Goal: Information Seeking & Learning: Compare options

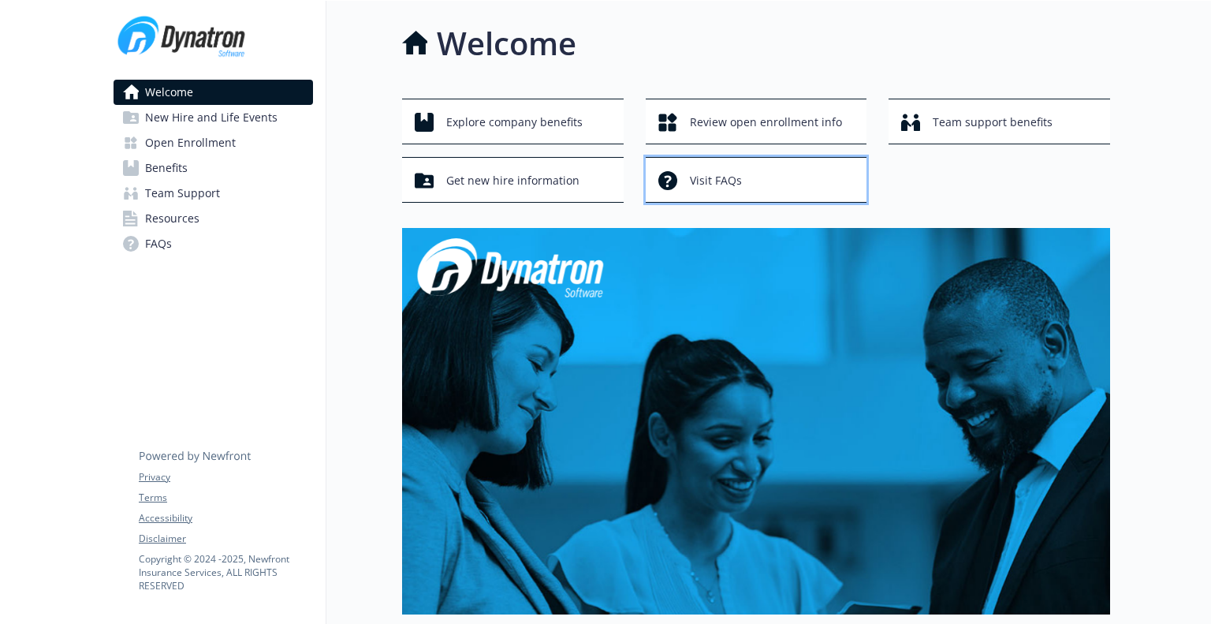
click at [721, 179] on span "Visit FAQs" at bounding box center [716, 181] width 52 height 30
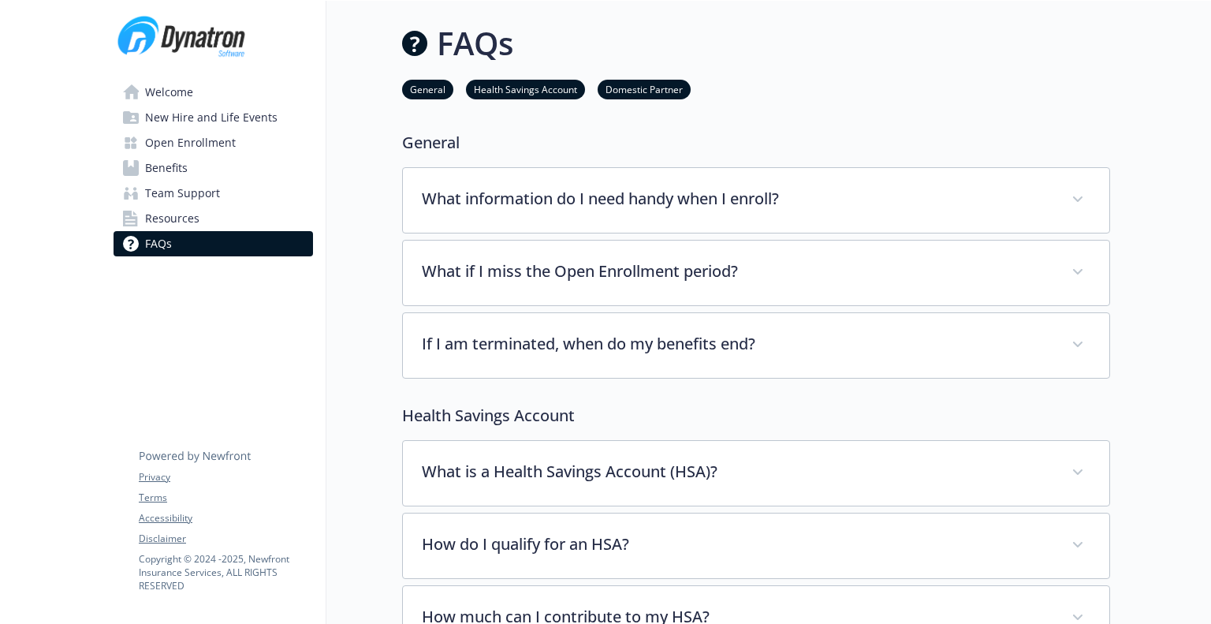
click at [225, 222] on link "Resources" at bounding box center [213, 218] width 199 height 25
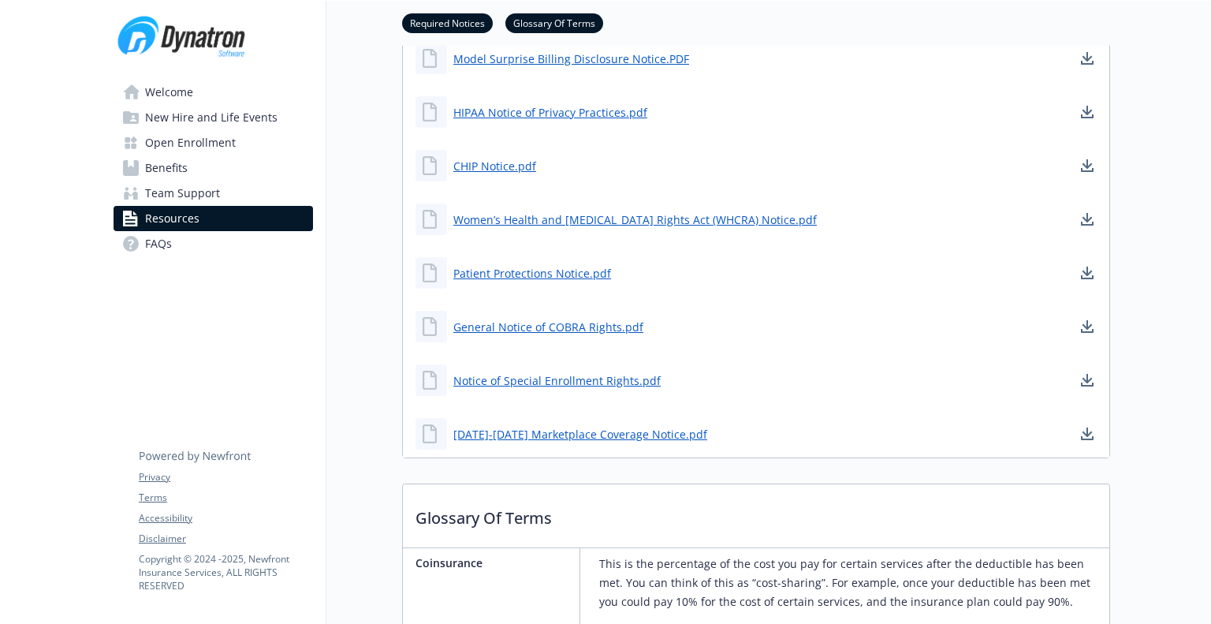
scroll to position [493, 0]
click at [246, 117] on span "New Hire and Life Events" at bounding box center [211, 117] width 132 height 25
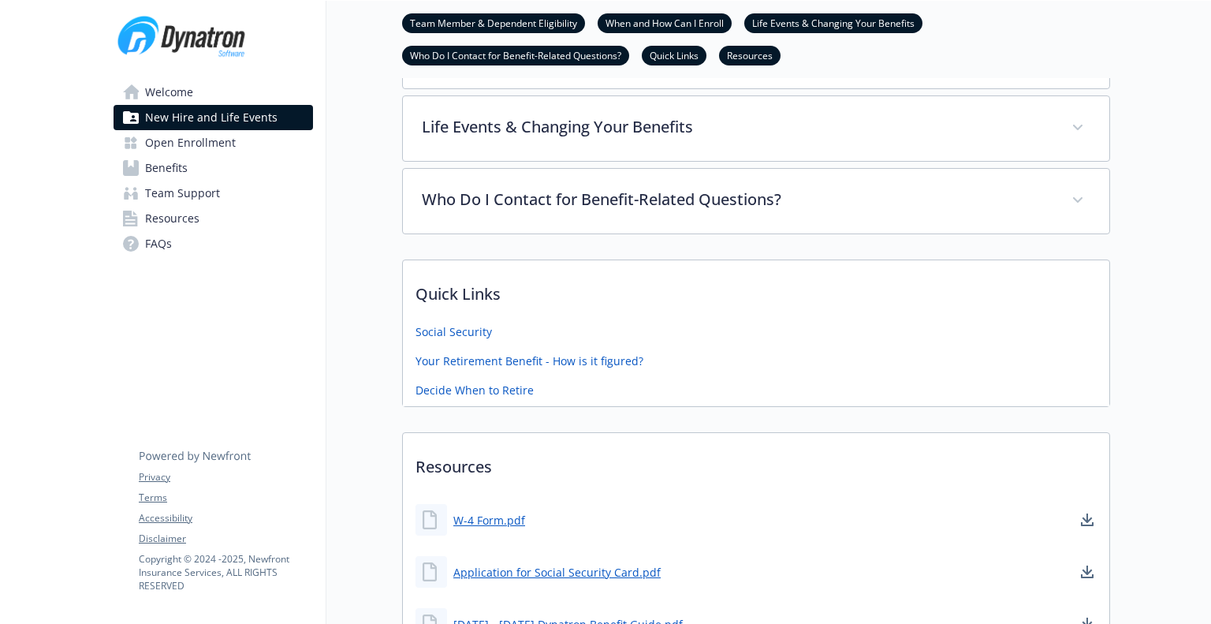
scroll to position [493, 0]
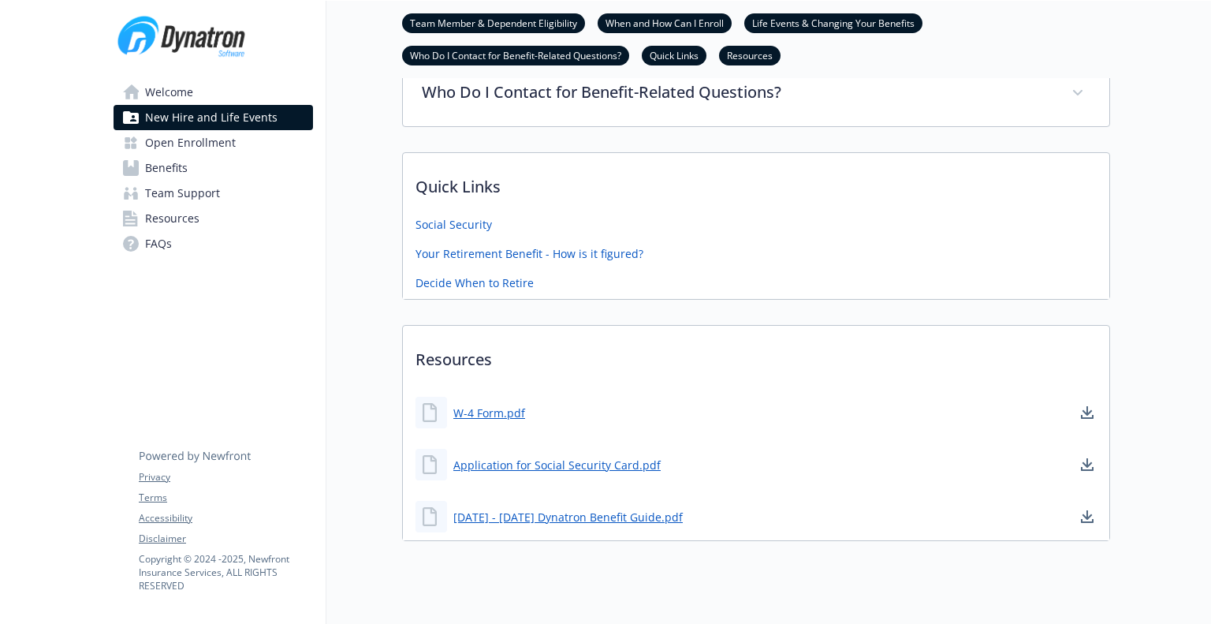
click at [232, 168] on link "Benefits" at bounding box center [213, 167] width 199 height 25
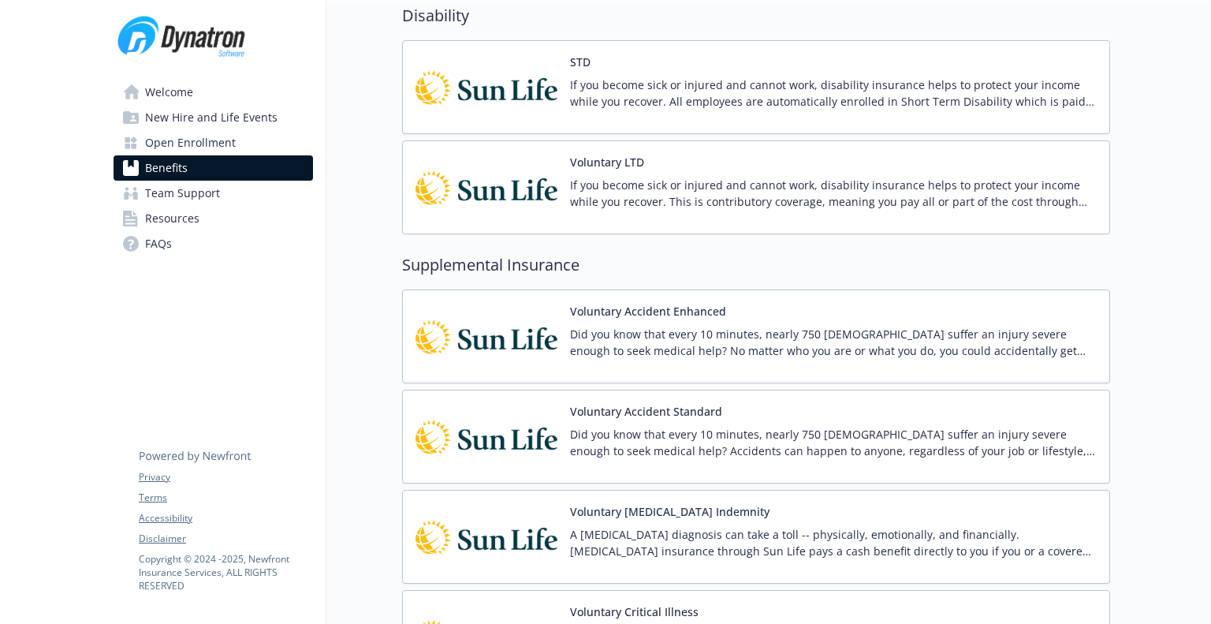
scroll to position [1232, 0]
click at [606, 340] on p "Did you know that every 10 minutes, nearly 750 [DEMOGRAPHIC_DATA] suffer an inj…" at bounding box center [833, 341] width 527 height 33
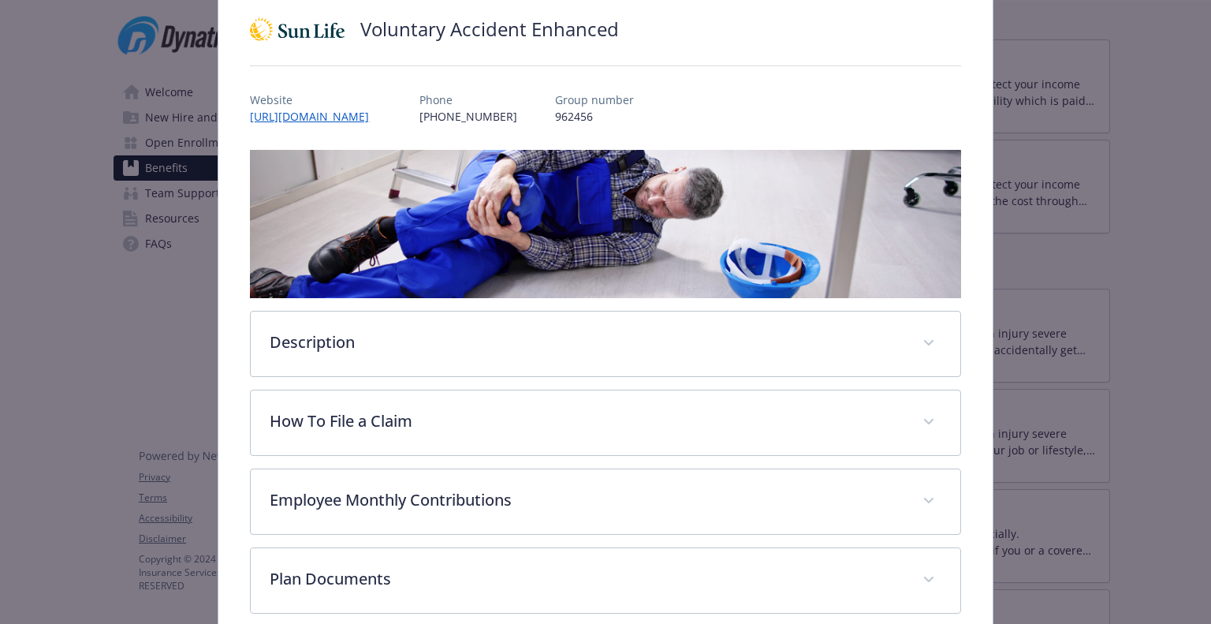
scroll to position [124, 0]
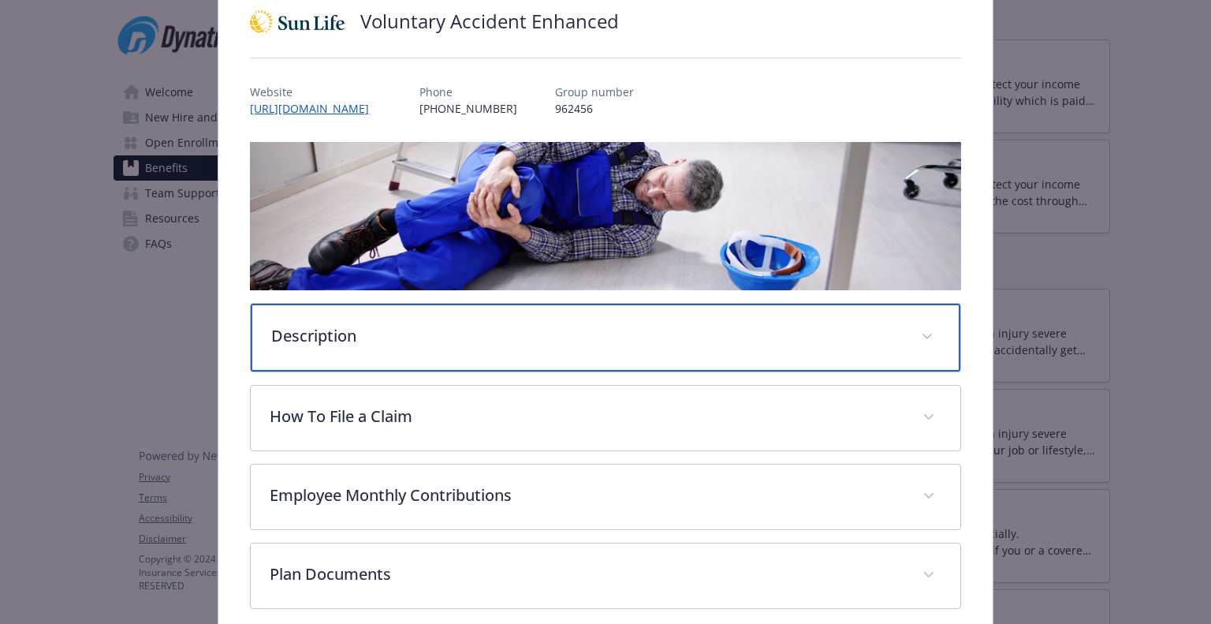
click at [606, 340] on p "Description" at bounding box center [586, 336] width 630 height 24
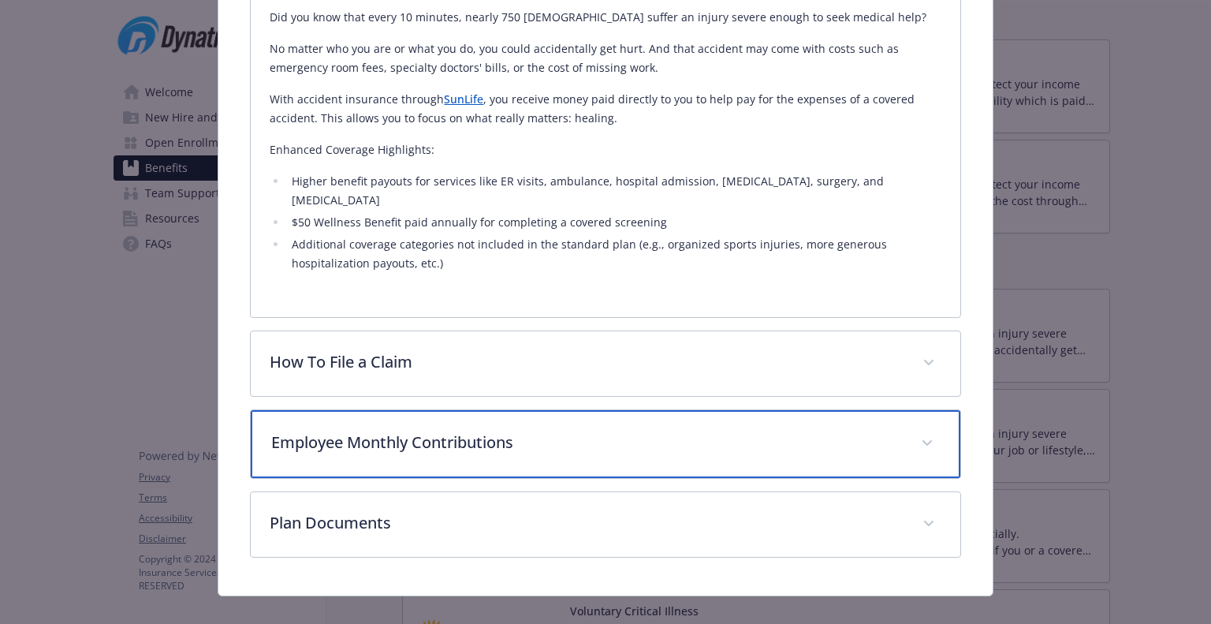
scroll to position [494, 0]
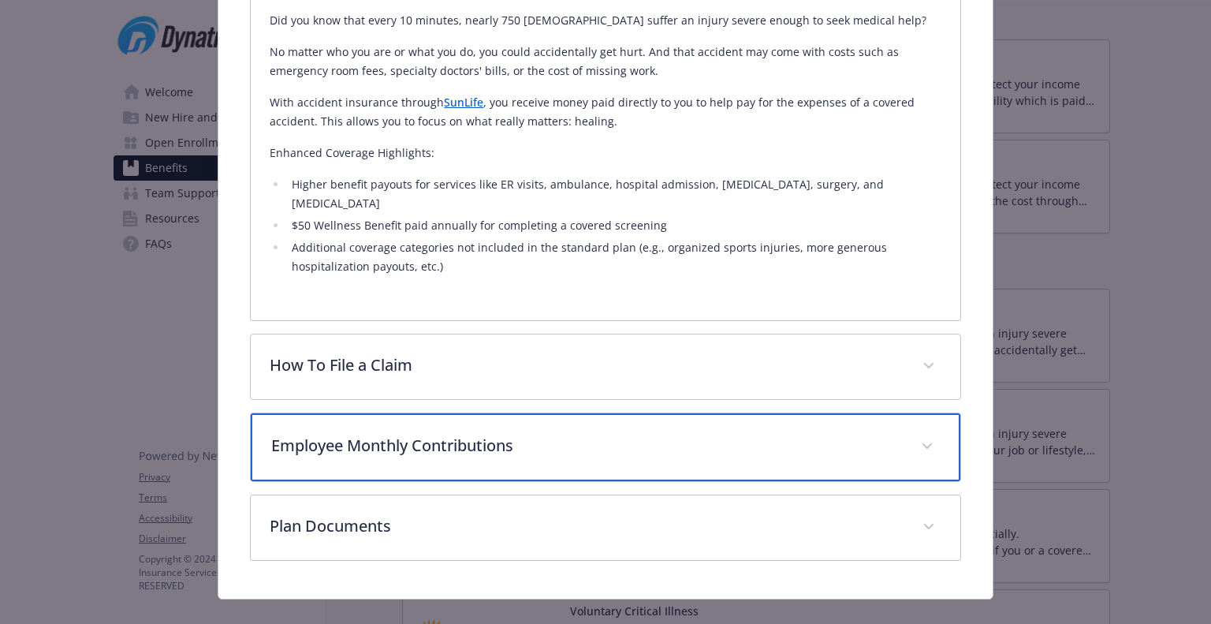
click at [516, 436] on div "Employee Monthly Contributions" at bounding box center [605, 447] width 709 height 68
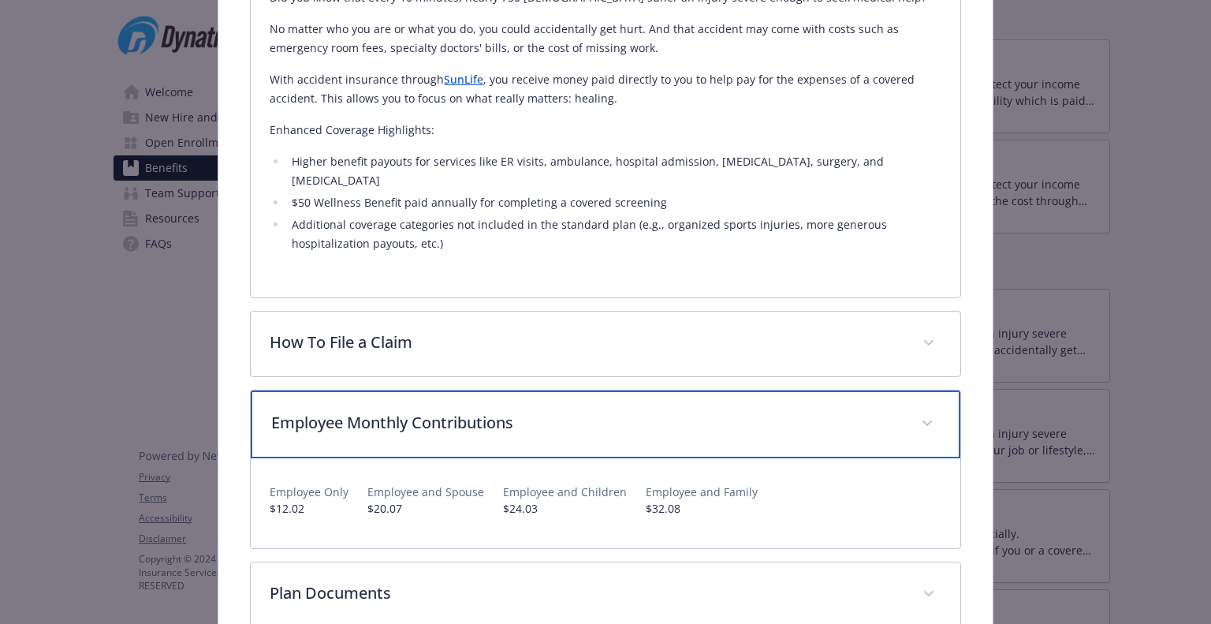
scroll to position [587, 0]
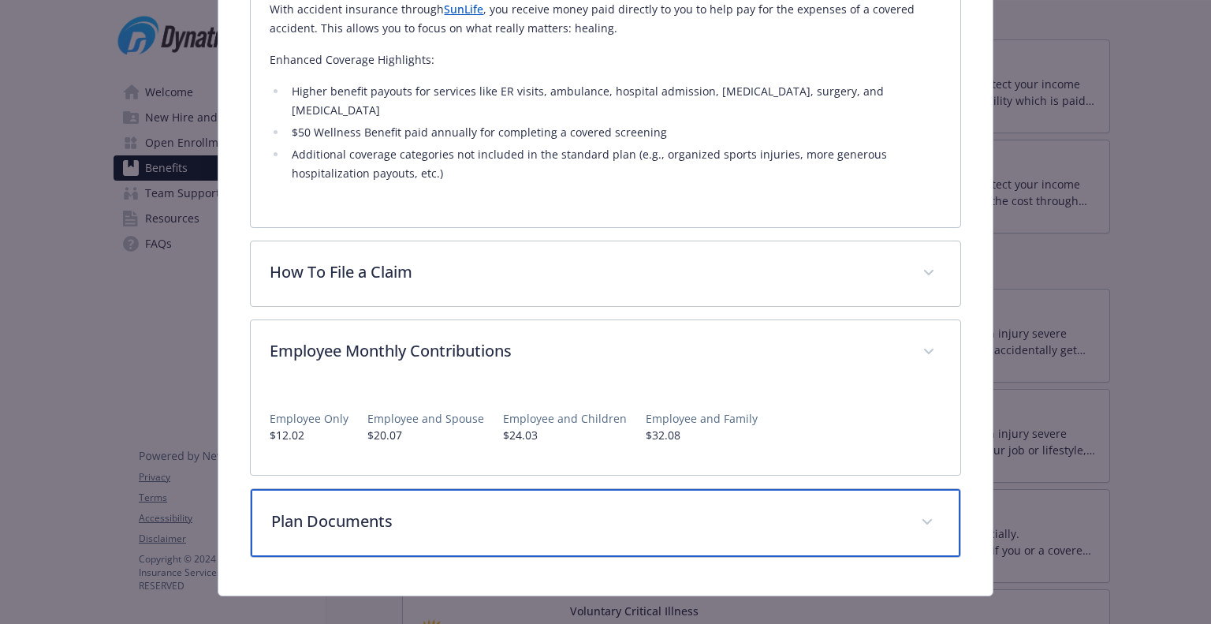
click at [441, 515] on div "Plan Documents" at bounding box center [605, 523] width 709 height 68
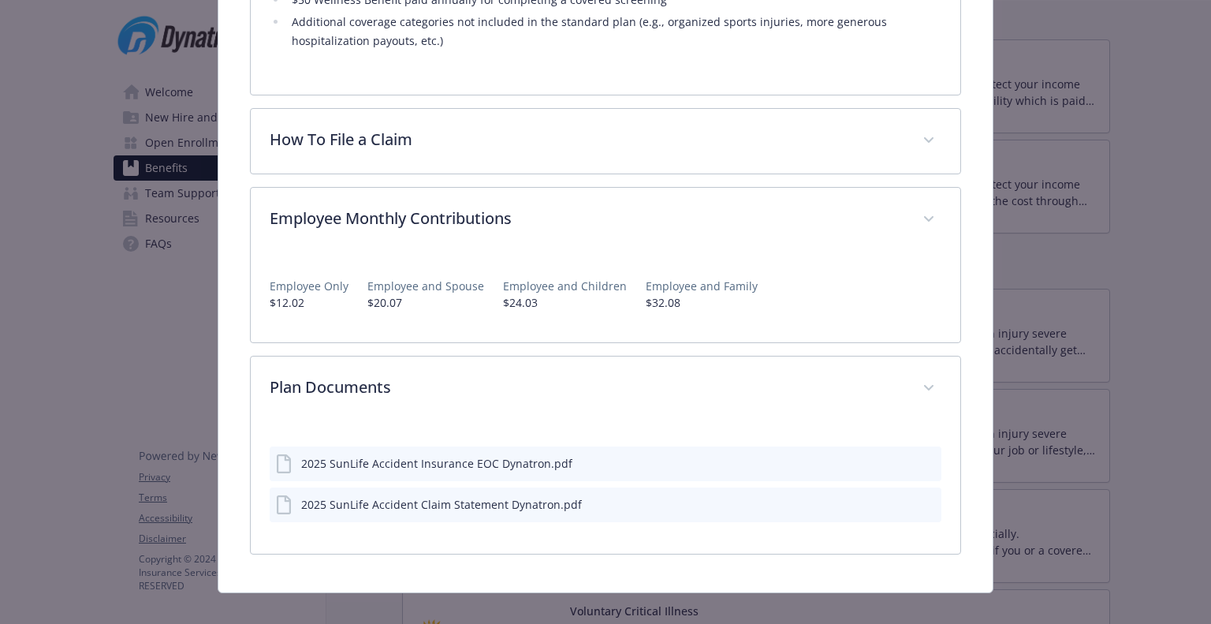
scroll to position [716, 0]
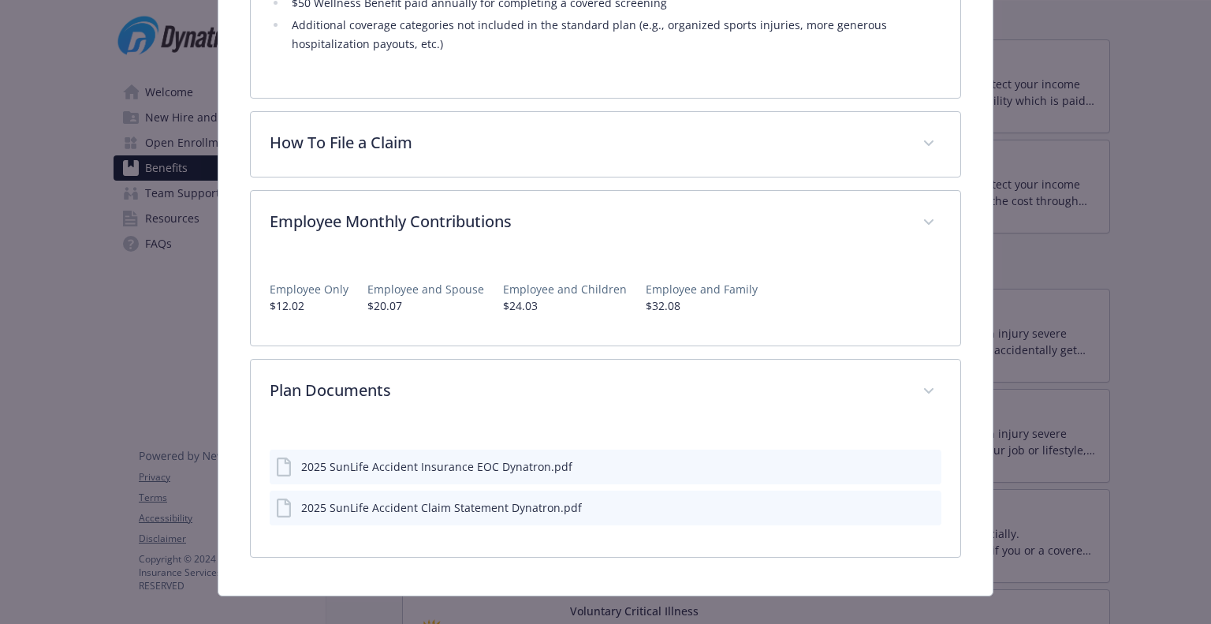
click at [919, 460] on icon "preview file" at bounding box center [926, 465] width 14 height 11
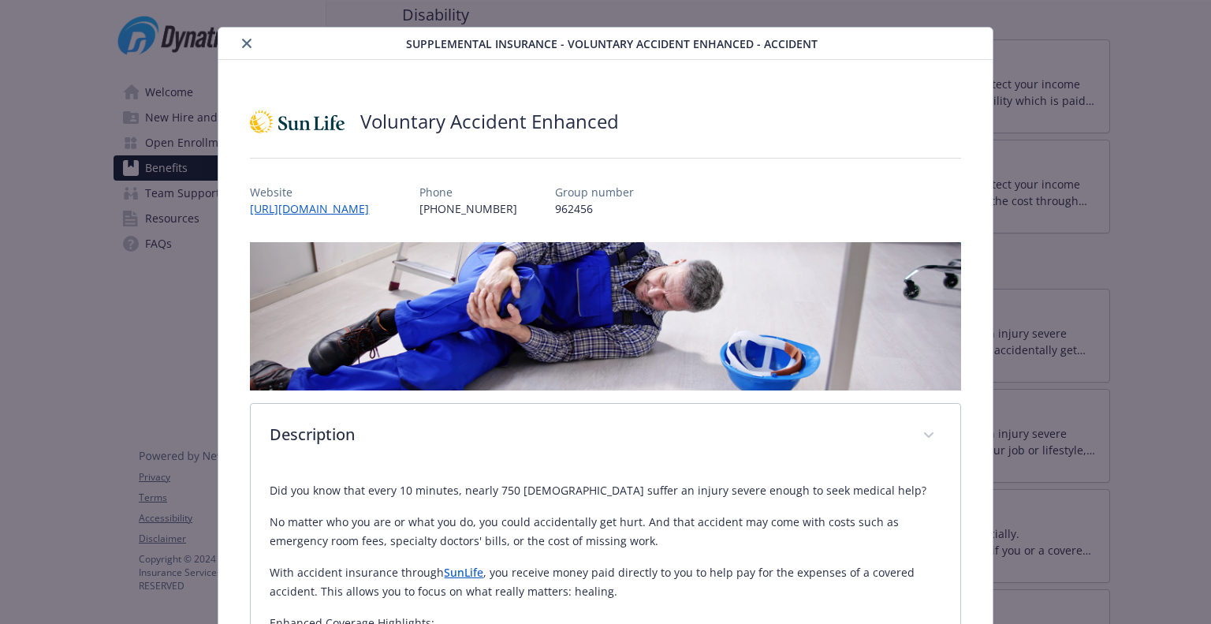
scroll to position [23, 0]
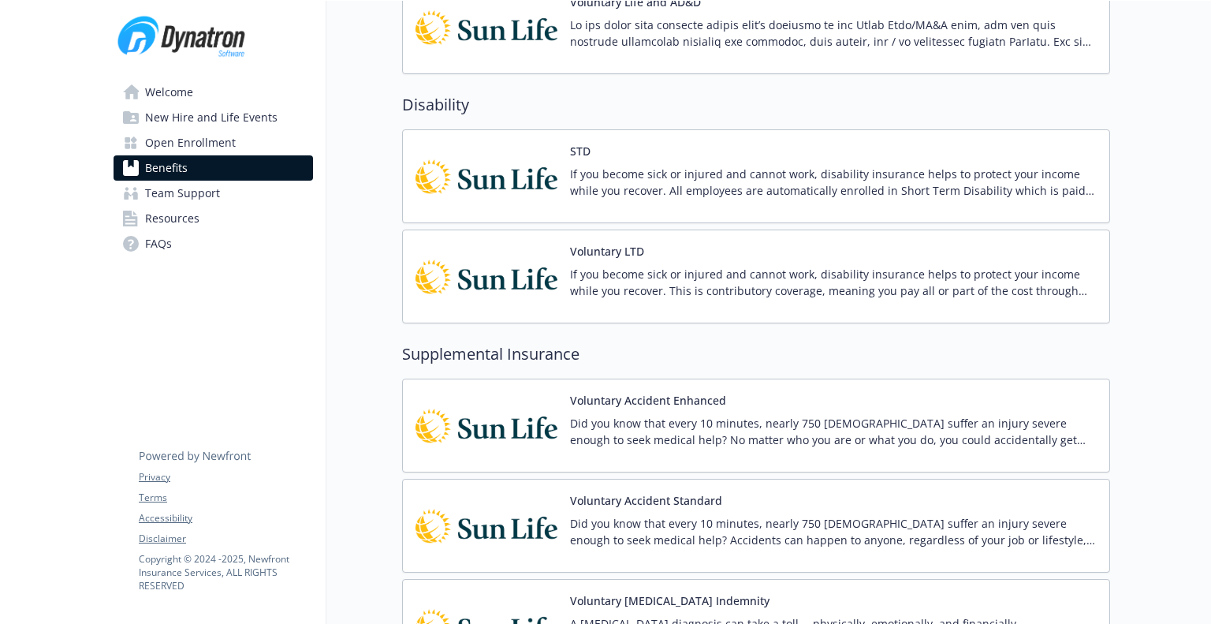
scroll to position [1120, 0]
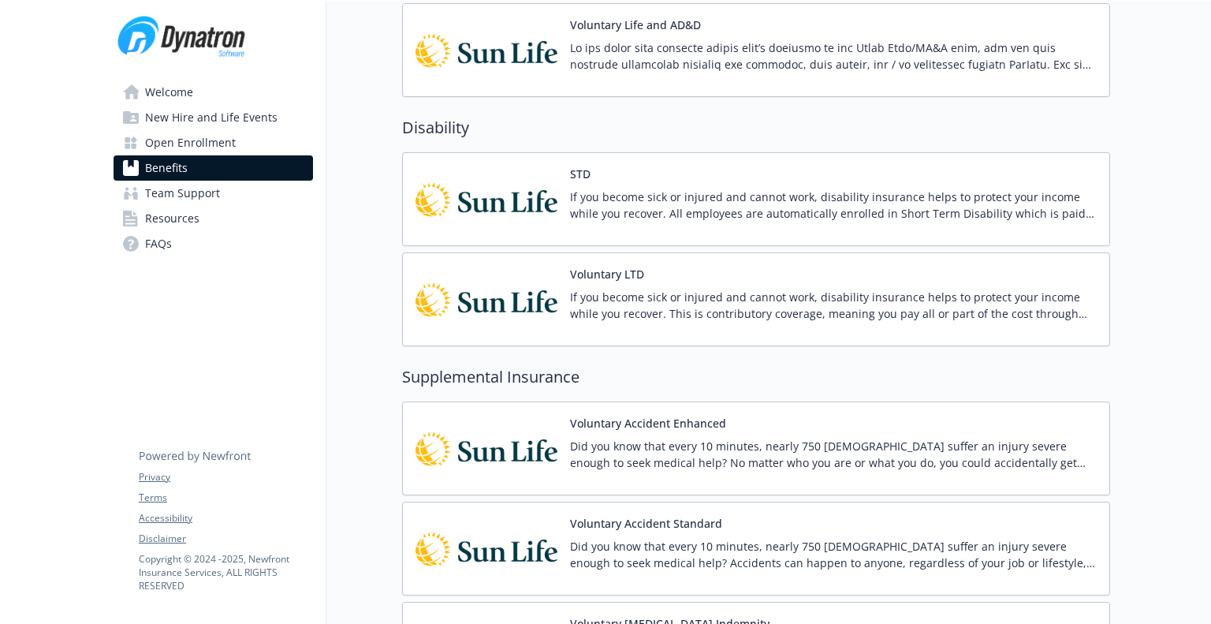
click at [937, 548] on p "Did you know that every 10 minutes, nearly 750 [DEMOGRAPHIC_DATA] suffer an inj…" at bounding box center [833, 554] width 527 height 33
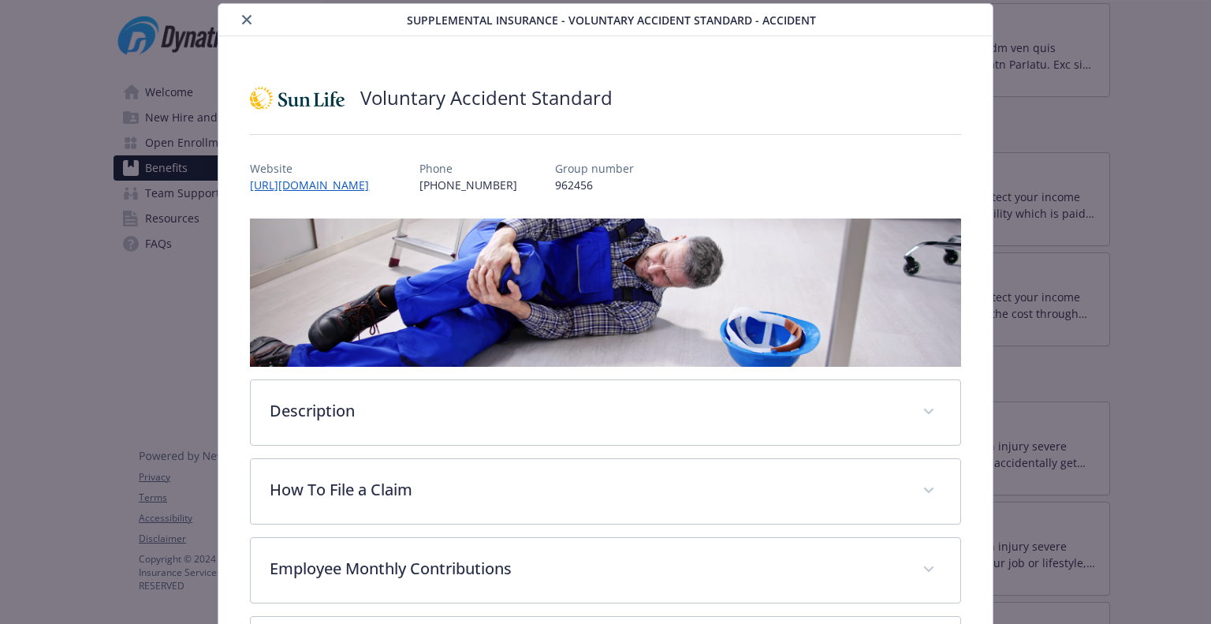
scroll to position [191, 0]
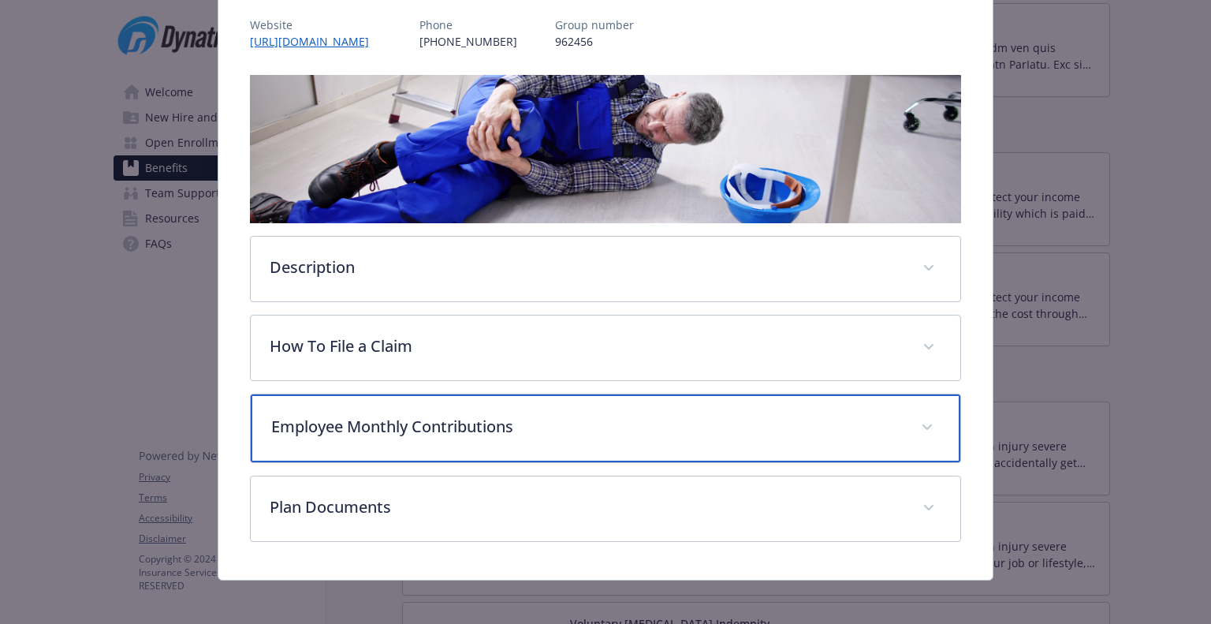
click at [873, 439] on div "Employee Monthly Contributions" at bounding box center [605, 428] width 709 height 68
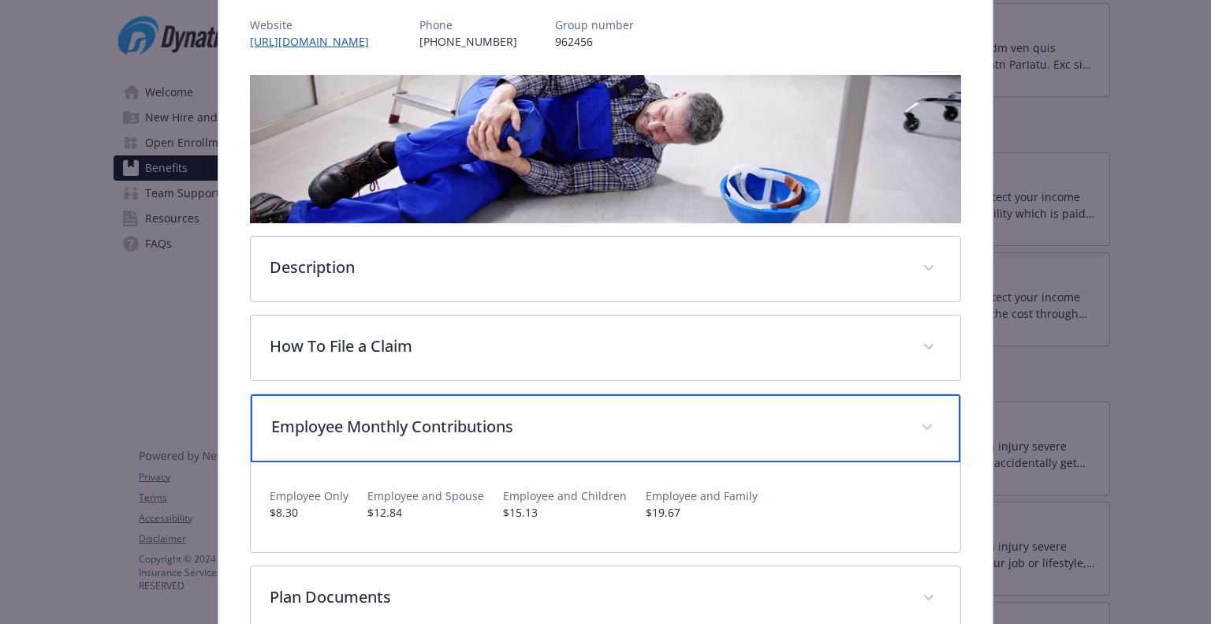
click at [873, 439] on div "Employee Monthly Contributions" at bounding box center [605, 428] width 709 height 68
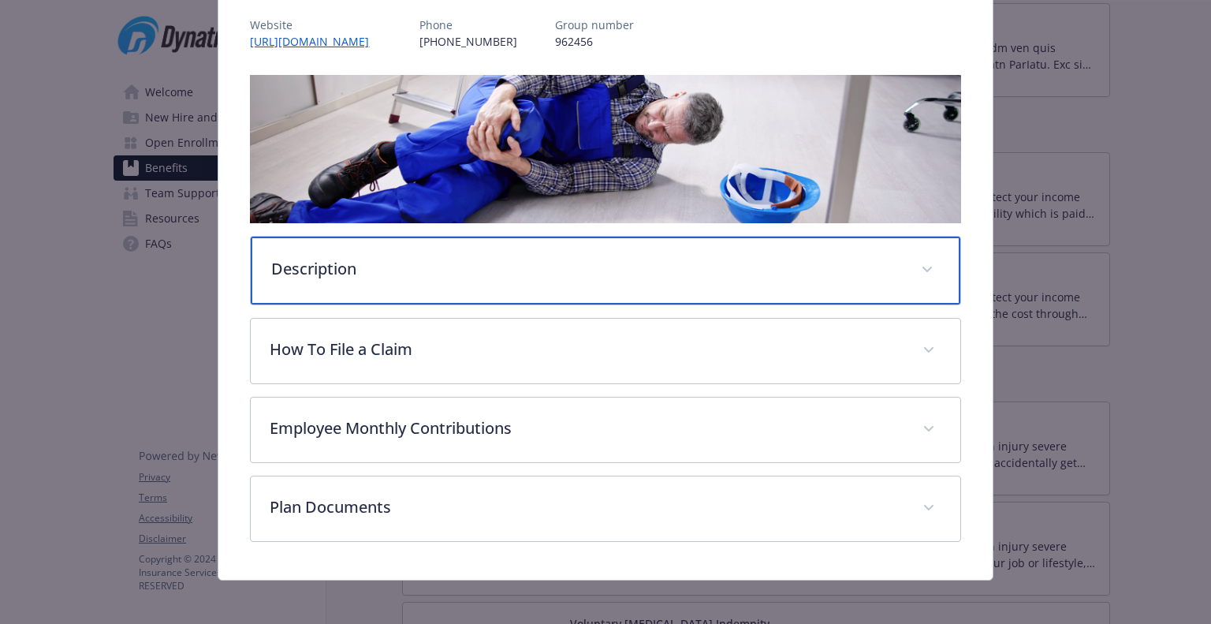
click at [862, 262] on p "Description" at bounding box center [586, 269] width 630 height 24
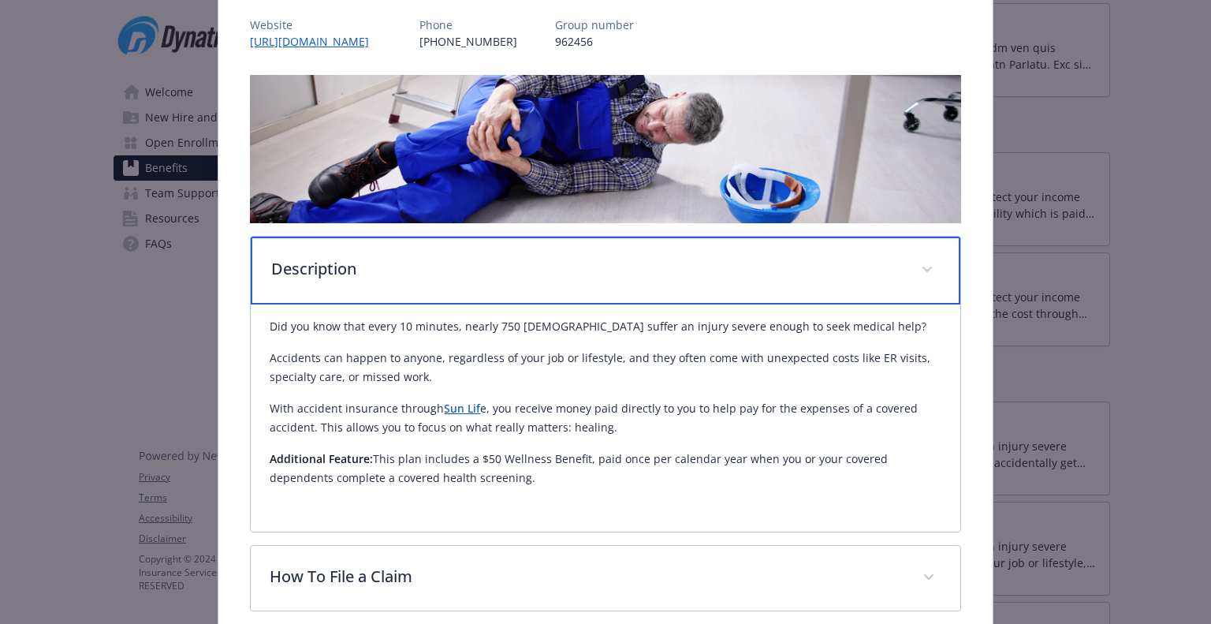
click at [862, 262] on p "Description" at bounding box center [586, 269] width 630 height 24
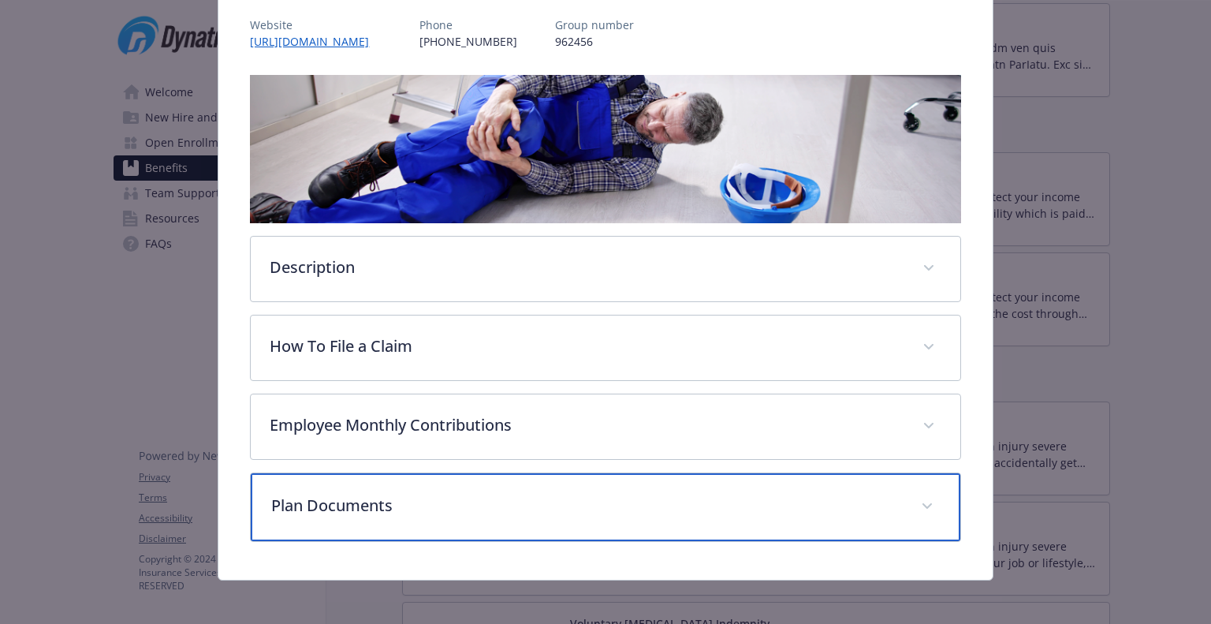
click at [826, 501] on p "Plan Documents" at bounding box center [586, 506] width 630 height 24
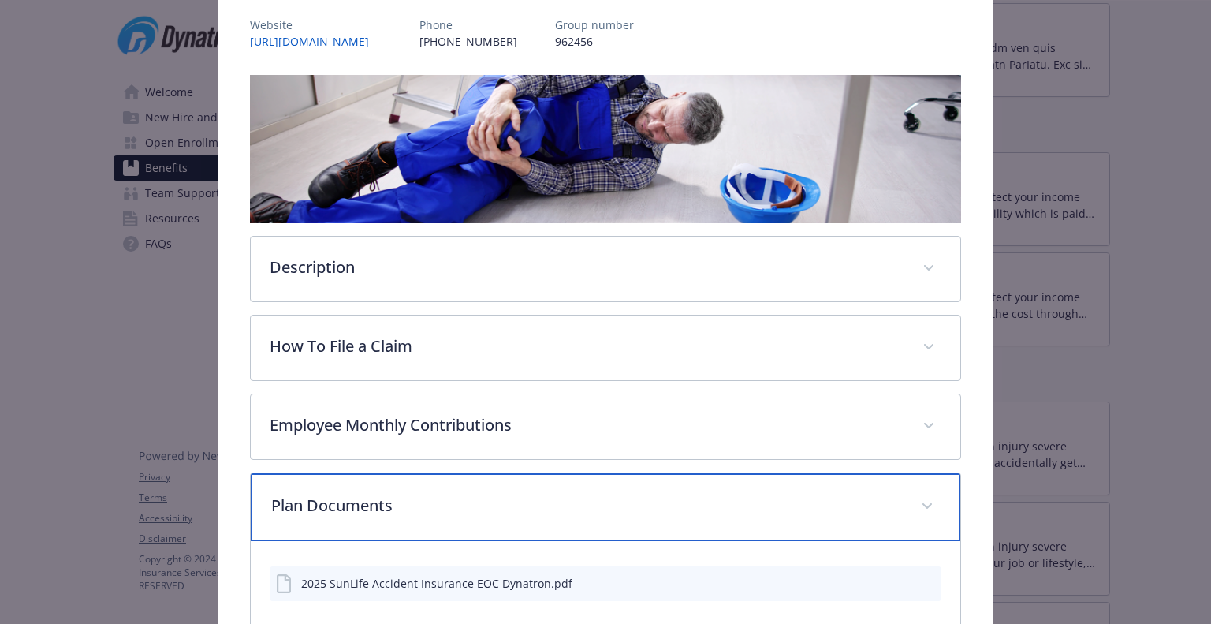
scroll to position [285, 0]
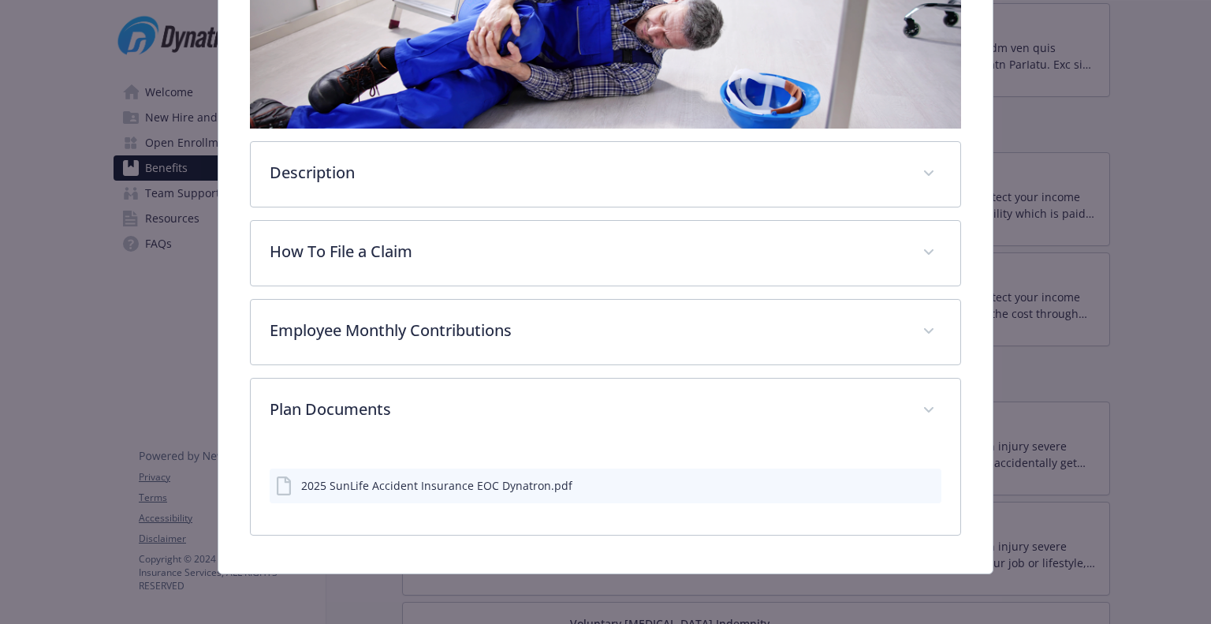
click at [497, 486] on div "2025 SunLife Accident Insurance EOC Dynatron.pdf" at bounding box center [436, 485] width 271 height 17
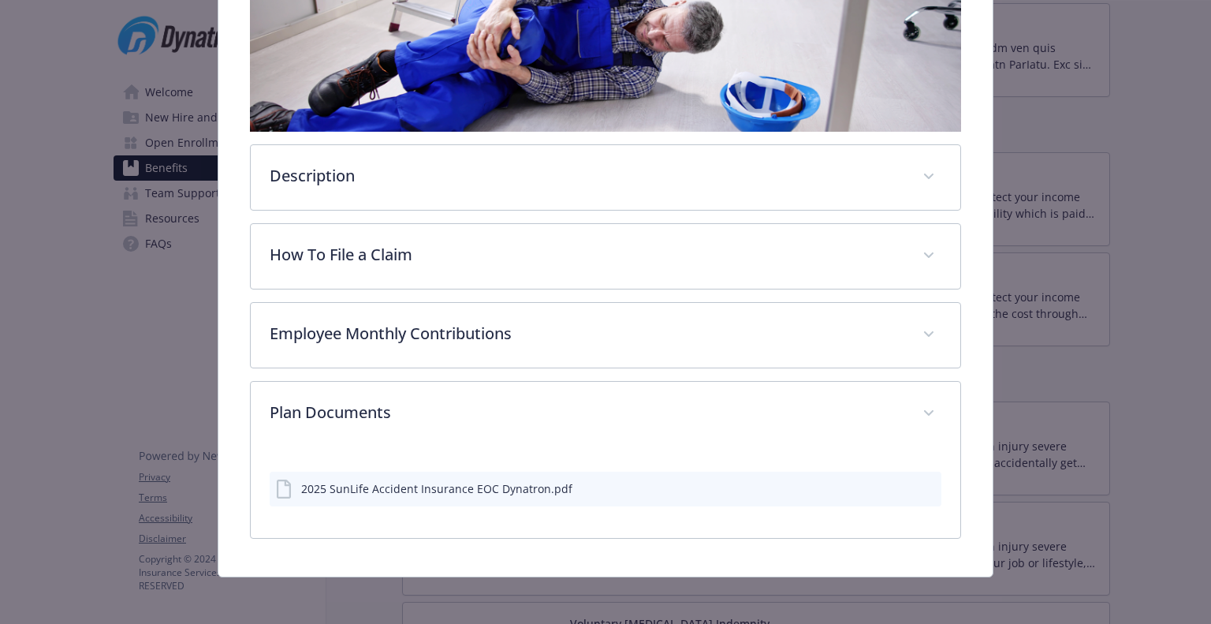
click at [920, 482] on icon "preview file" at bounding box center [926, 487] width 14 height 11
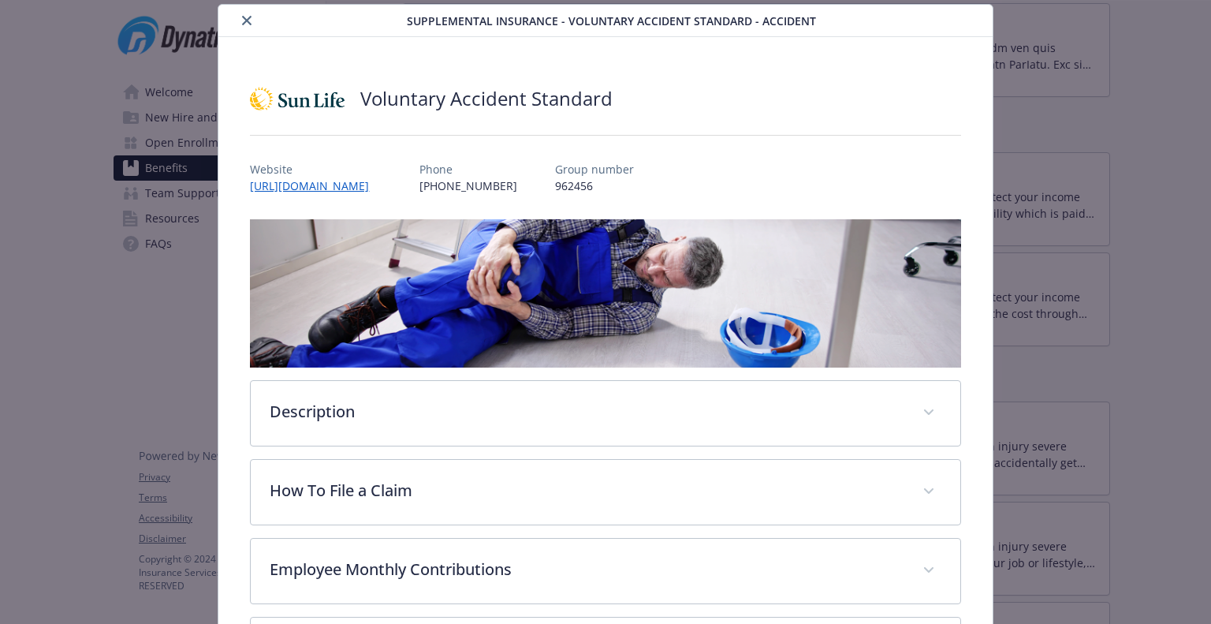
scroll to position [0, 0]
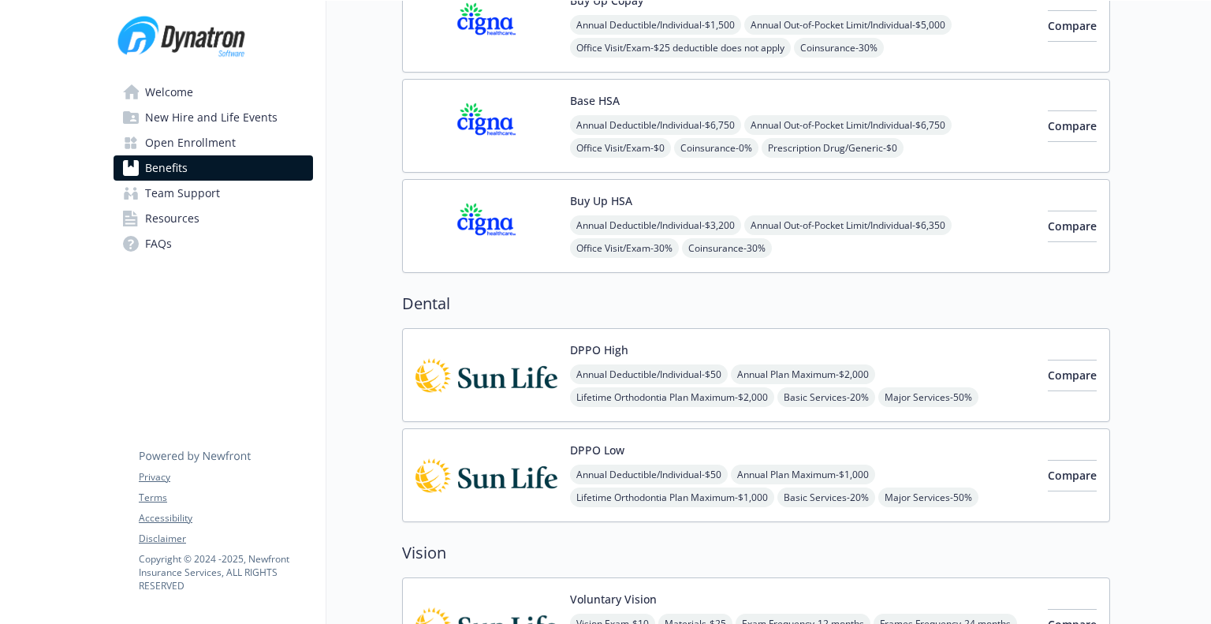
scroll to position [296, 0]
click at [930, 460] on div "DPPO Low Annual Deductible/Individual - $50 Annual Plan Maximum - $1,000 Lifeti…" at bounding box center [802, 475] width 465 height 67
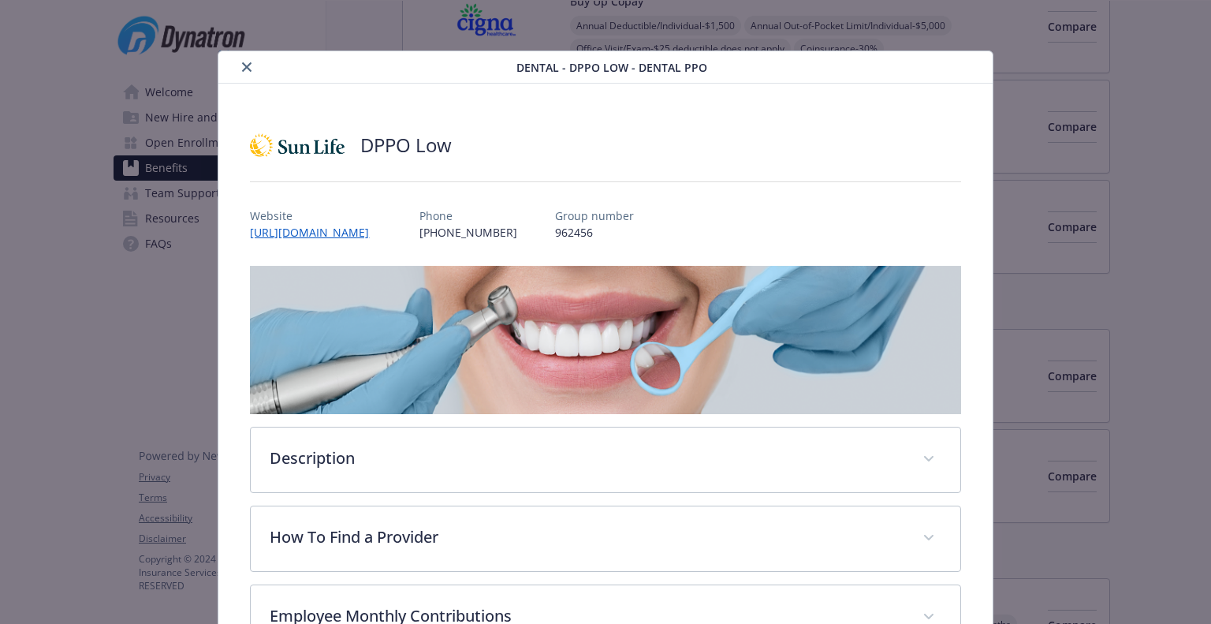
scroll to position [47, 0]
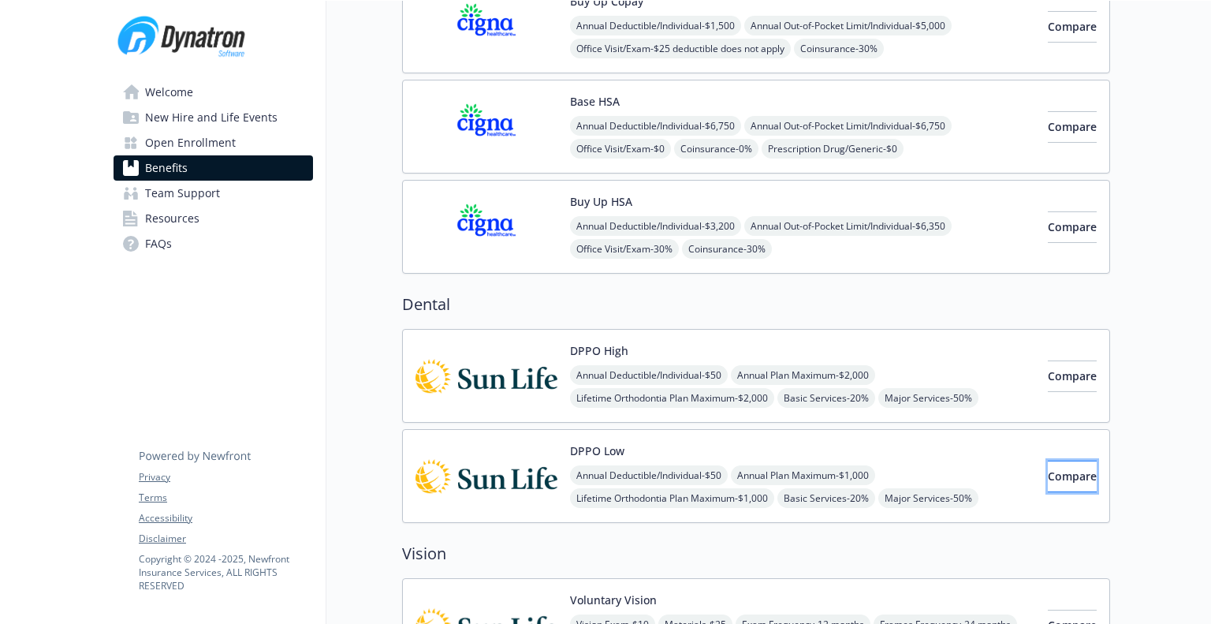
click at [1075, 483] on button "Compare" at bounding box center [1072, 476] width 49 height 32
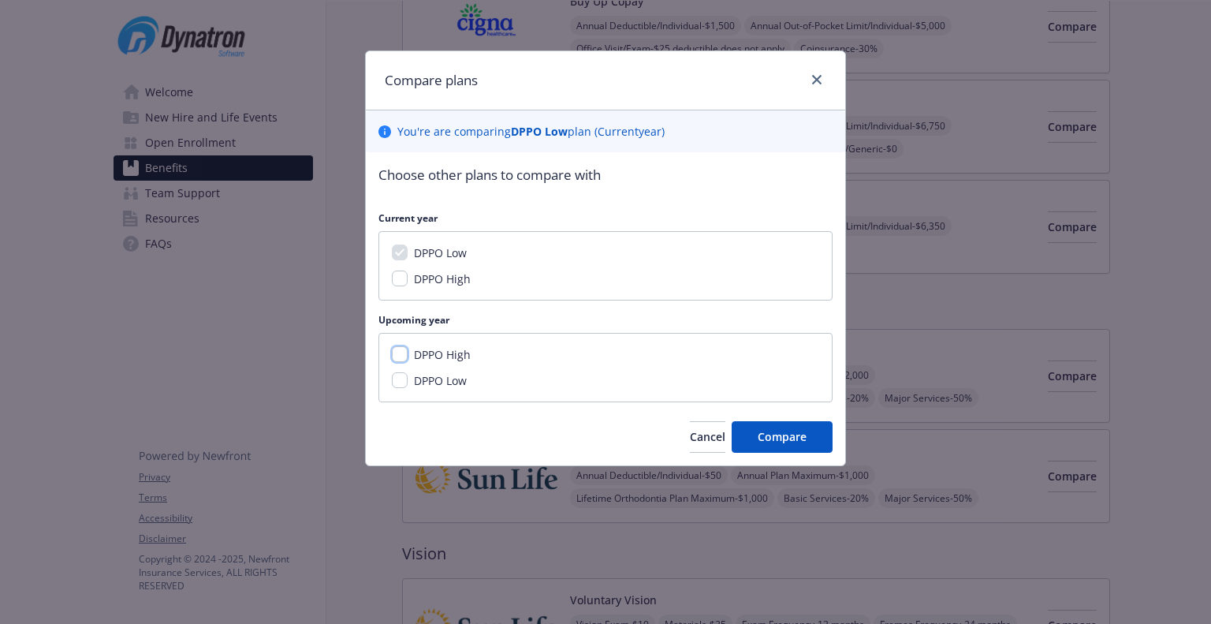
click at [400, 359] on input "DPPO High" at bounding box center [400, 354] width 16 height 16
checkbox input "true"
click at [752, 435] on button "Compare" at bounding box center [782, 437] width 101 height 32
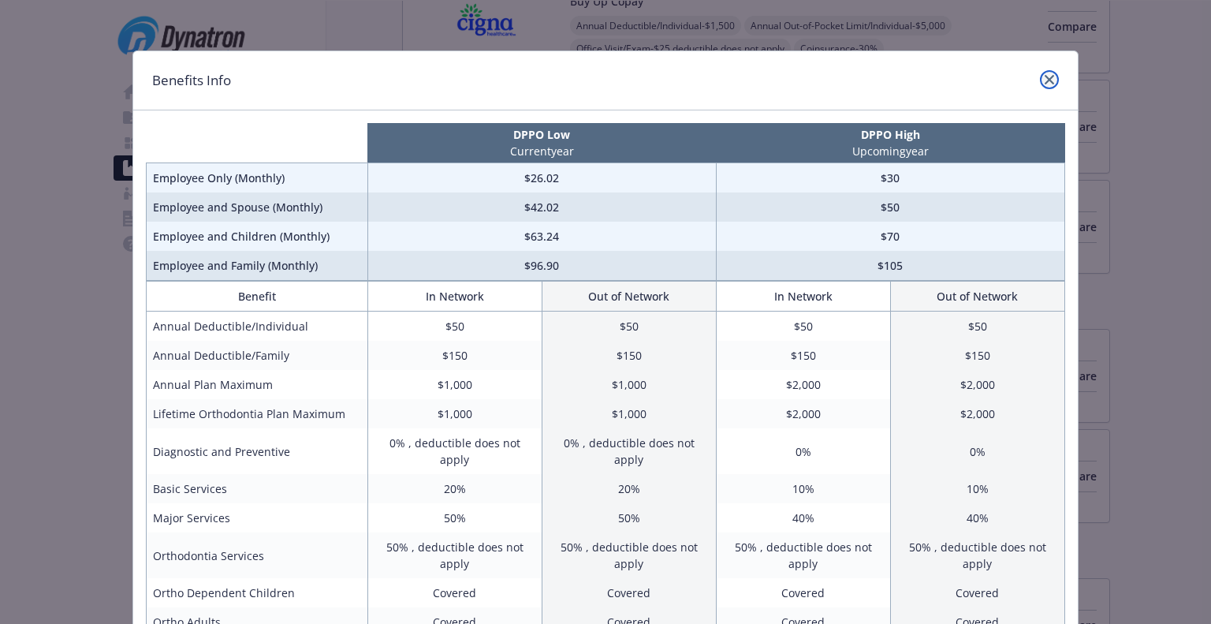
click at [1045, 77] on icon "close" at bounding box center [1049, 79] width 9 height 9
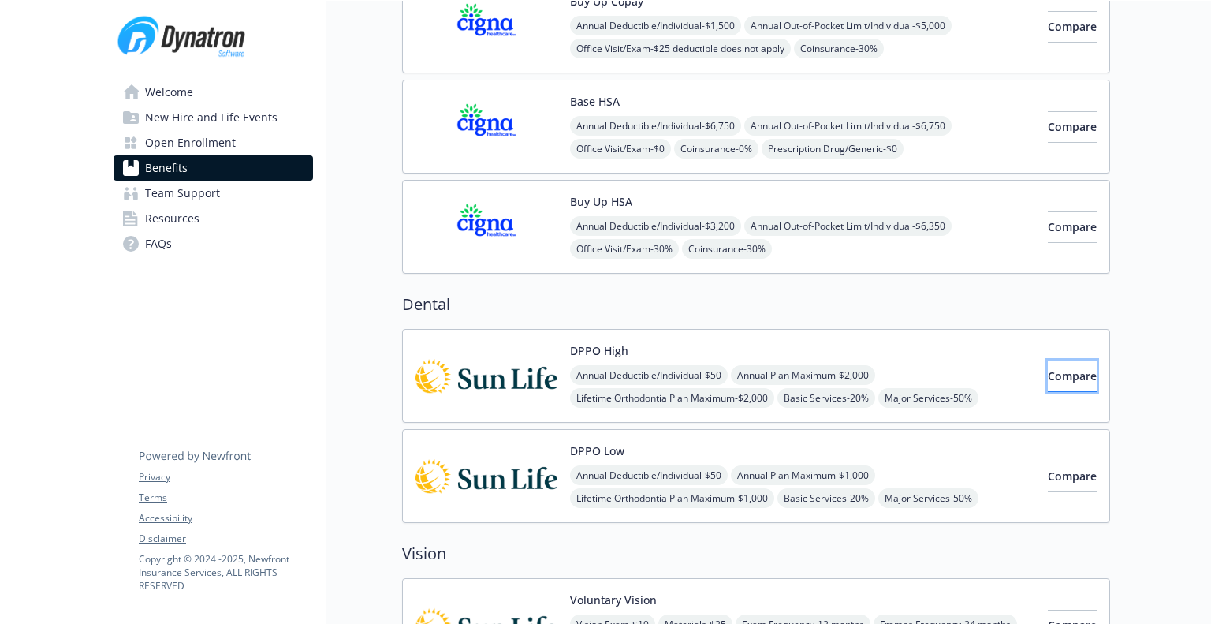
click at [1048, 372] on button "Compare" at bounding box center [1072, 376] width 49 height 32
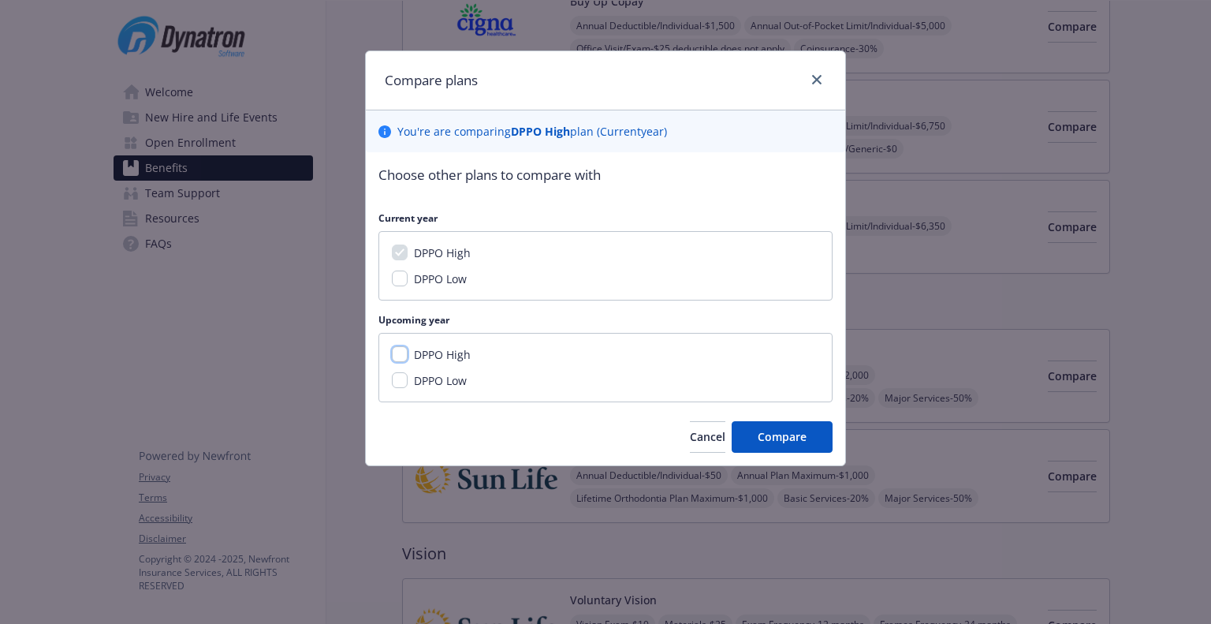
click at [402, 355] on input "DPPO High" at bounding box center [400, 354] width 16 height 16
checkbox input "true"
click at [399, 382] on input "DPPO Low" at bounding box center [400, 380] width 16 height 16
checkbox input "true"
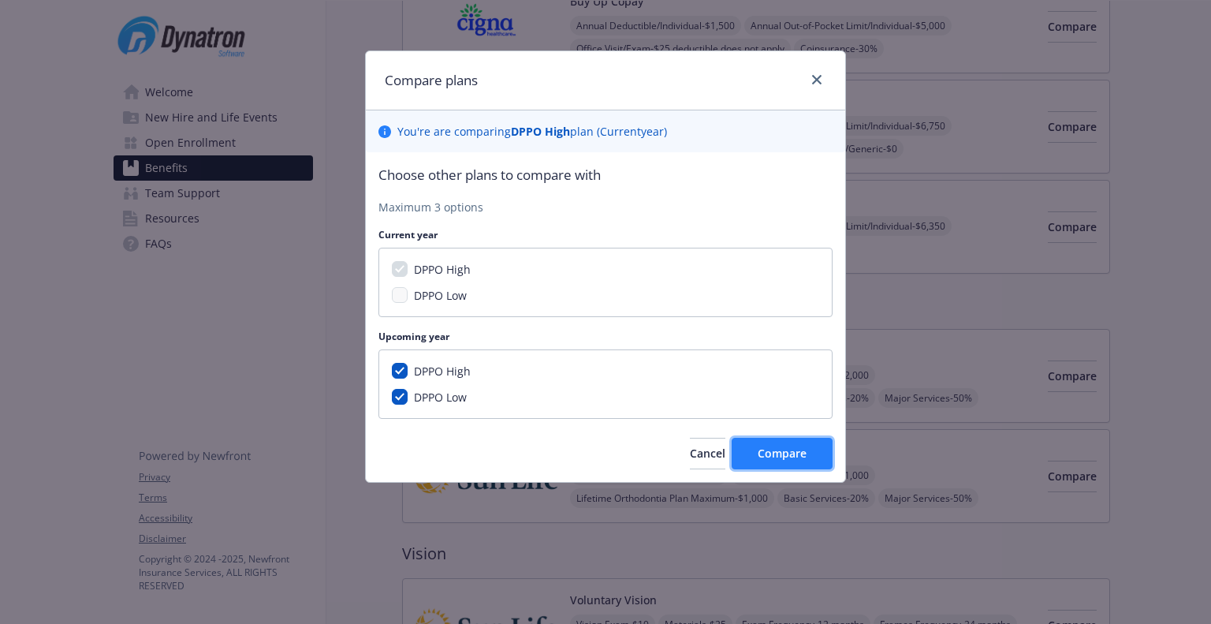
click at [770, 454] on span "Compare" at bounding box center [782, 452] width 49 height 15
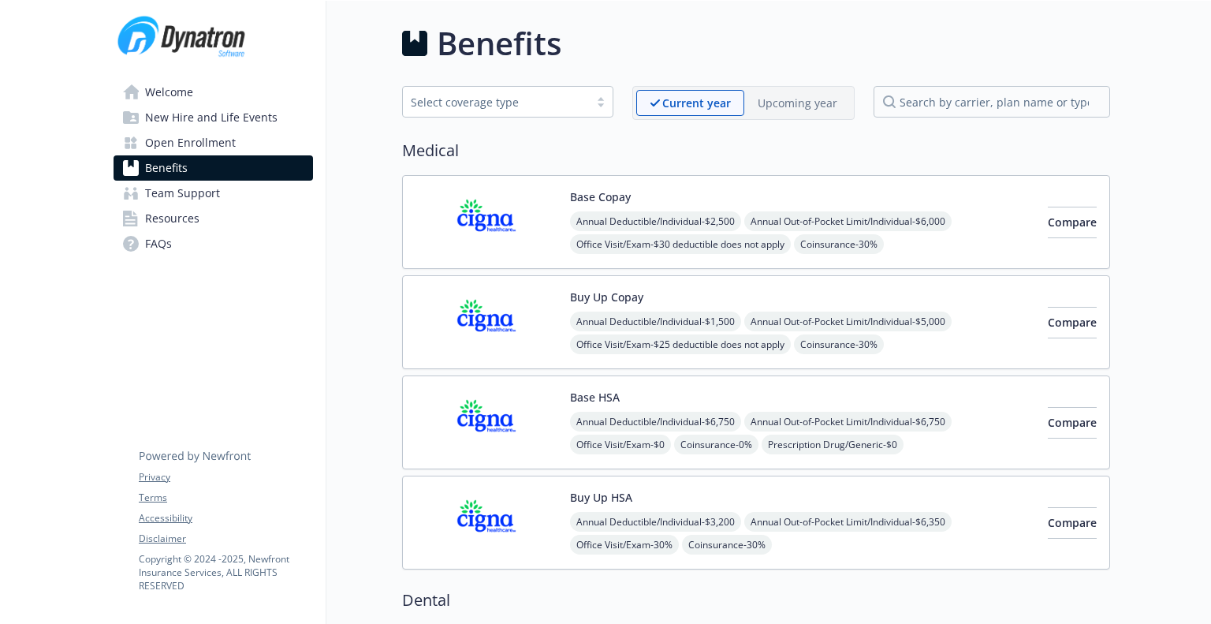
click at [796, 98] on p "Upcoming year" at bounding box center [798, 103] width 80 height 17
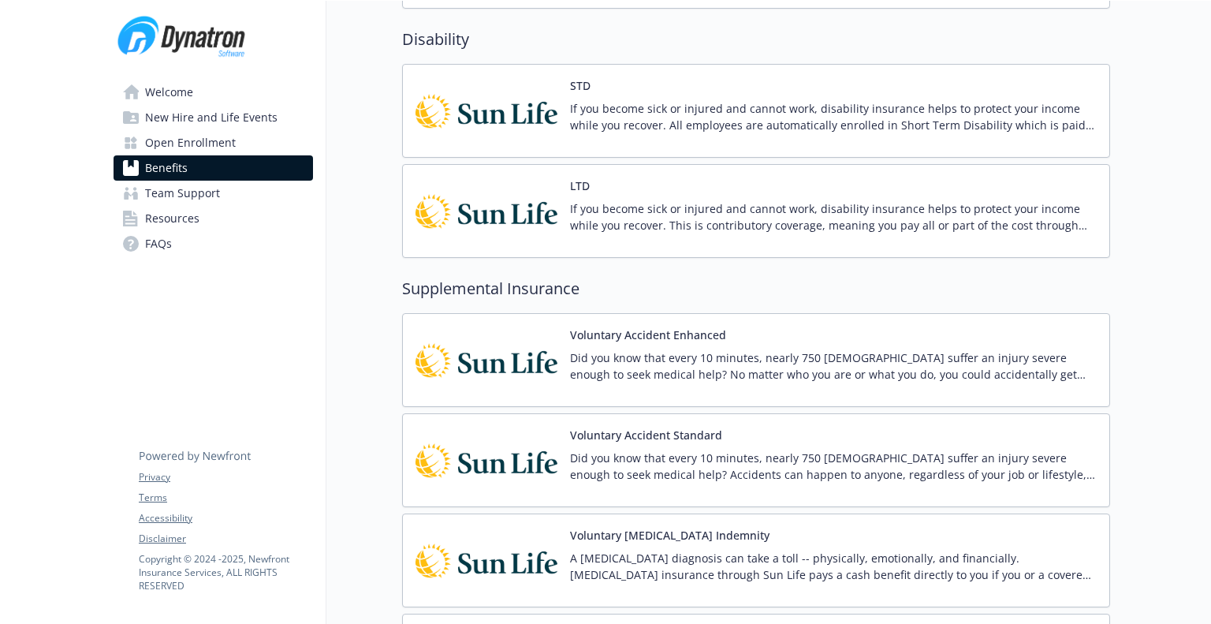
scroll to position [1109, 0]
click at [785, 433] on div "Voluntary Accident Standard Did you know that every 10 minutes, nearly 750 [DEM…" at bounding box center [833, 459] width 527 height 67
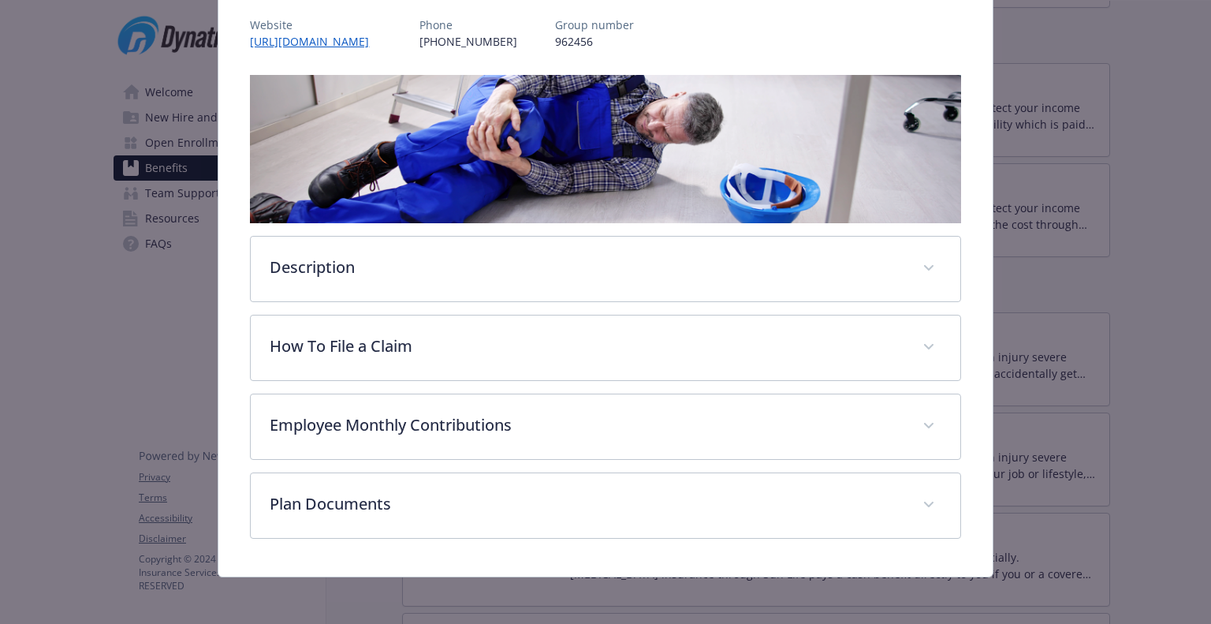
scroll to position [190, 0]
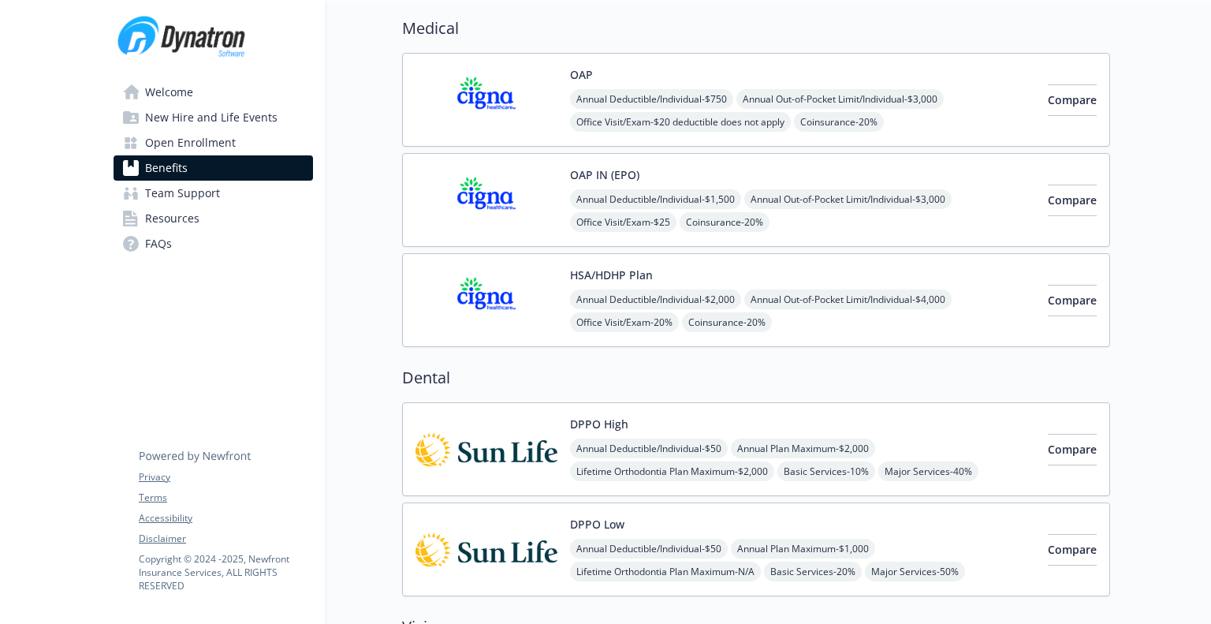
scroll to position [121, 0]
click at [1048, 300] on span "Compare" at bounding box center [1072, 300] width 49 height 15
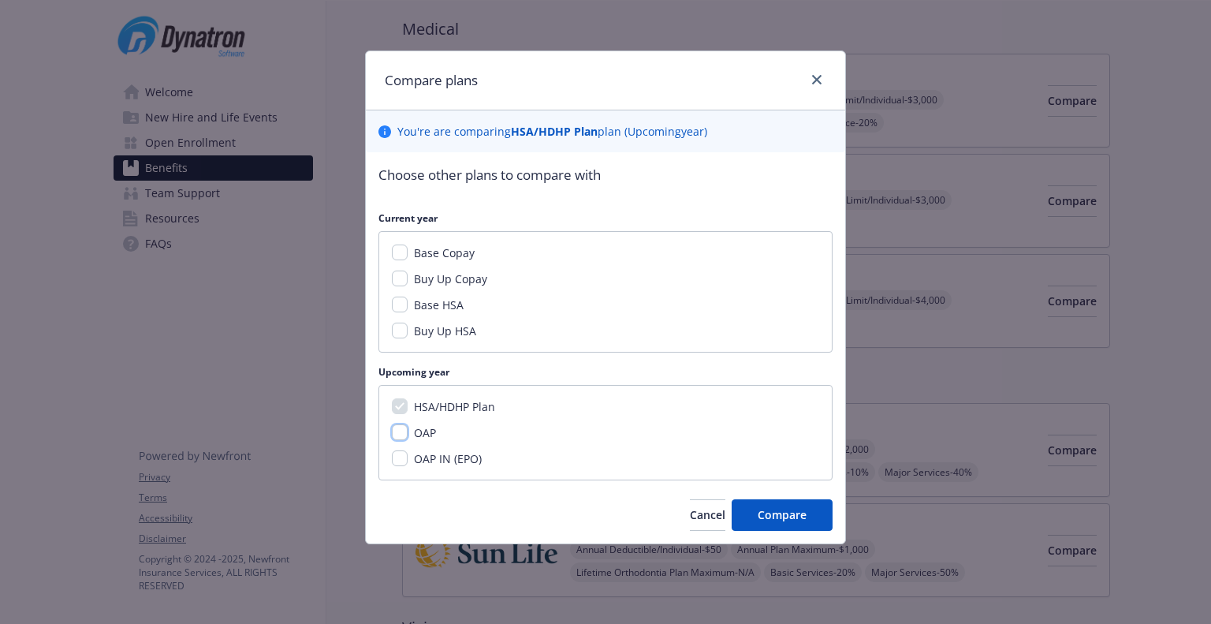
click at [401, 434] on input "OAP" at bounding box center [400, 432] width 16 height 16
checkbox input "true"
click at [776, 507] on span "Compare" at bounding box center [782, 514] width 49 height 15
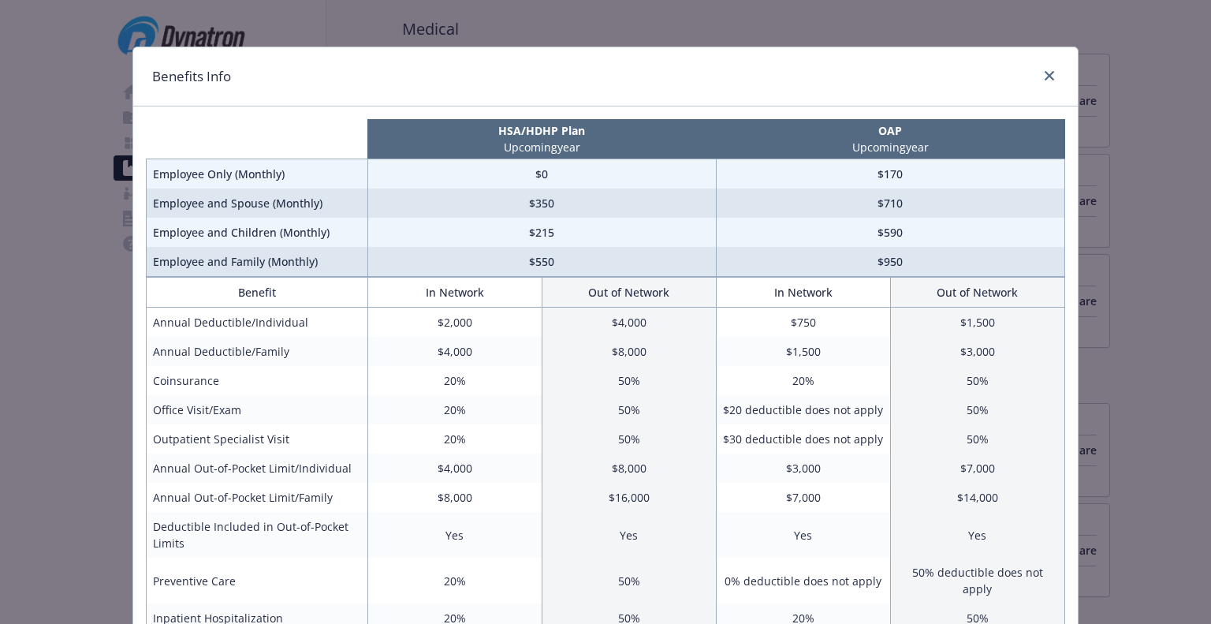
scroll to position [3, 0]
drag, startPoint x: 430, startPoint y: 349, endPoint x: 483, endPoint y: 350, distance: 53.6
click at [483, 350] on td "$4,000" at bounding box center [454, 351] width 174 height 29
drag, startPoint x: 483, startPoint y: 350, endPoint x: 424, endPoint y: 360, distance: 59.9
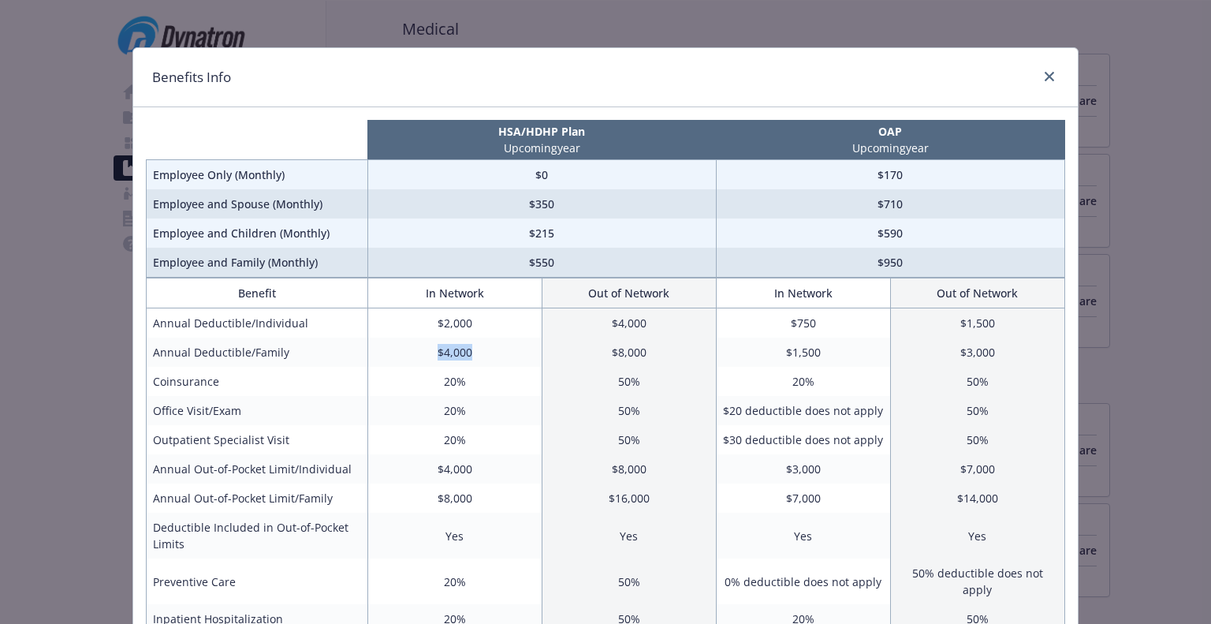
click at [424, 360] on td "$4,000" at bounding box center [454, 351] width 174 height 29
drag, startPoint x: 424, startPoint y: 360, endPoint x: 469, endPoint y: 363, distance: 45.1
click at [468, 363] on td "$4,000" at bounding box center [454, 351] width 174 height 29
click at [469, 363] on td "$4,000" at bounding box center [454, 351] width 174 height 29
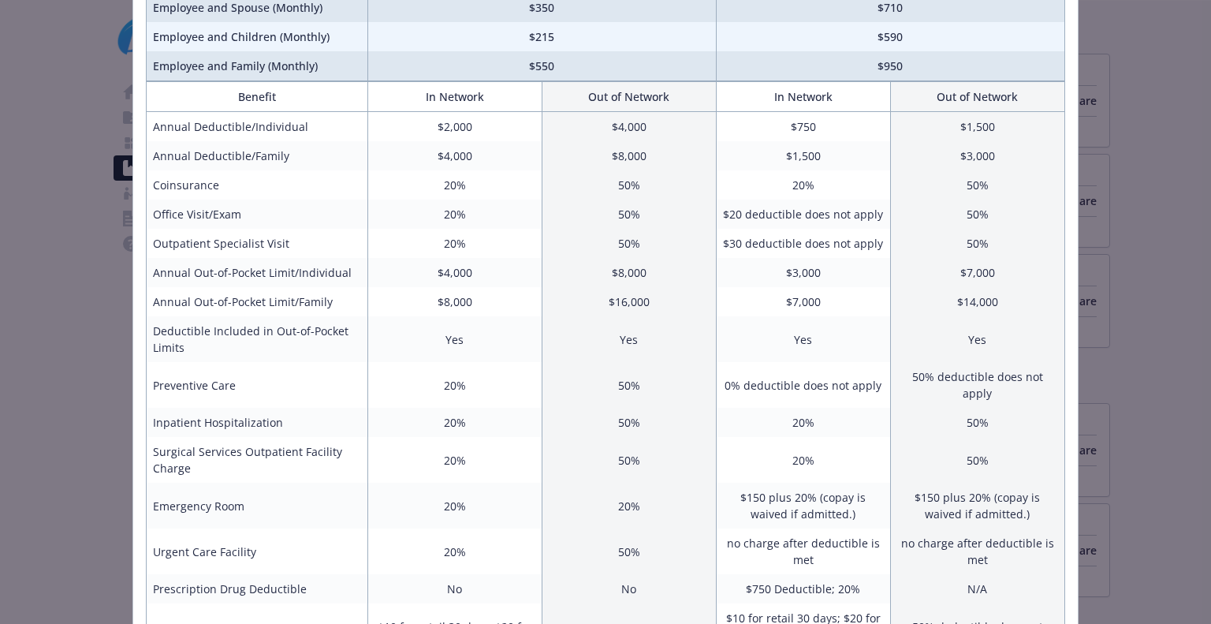
scroll to position [201, 0]
click at [413, 552] on td "20%" at bounding box center [454, 550] width 174 height 46
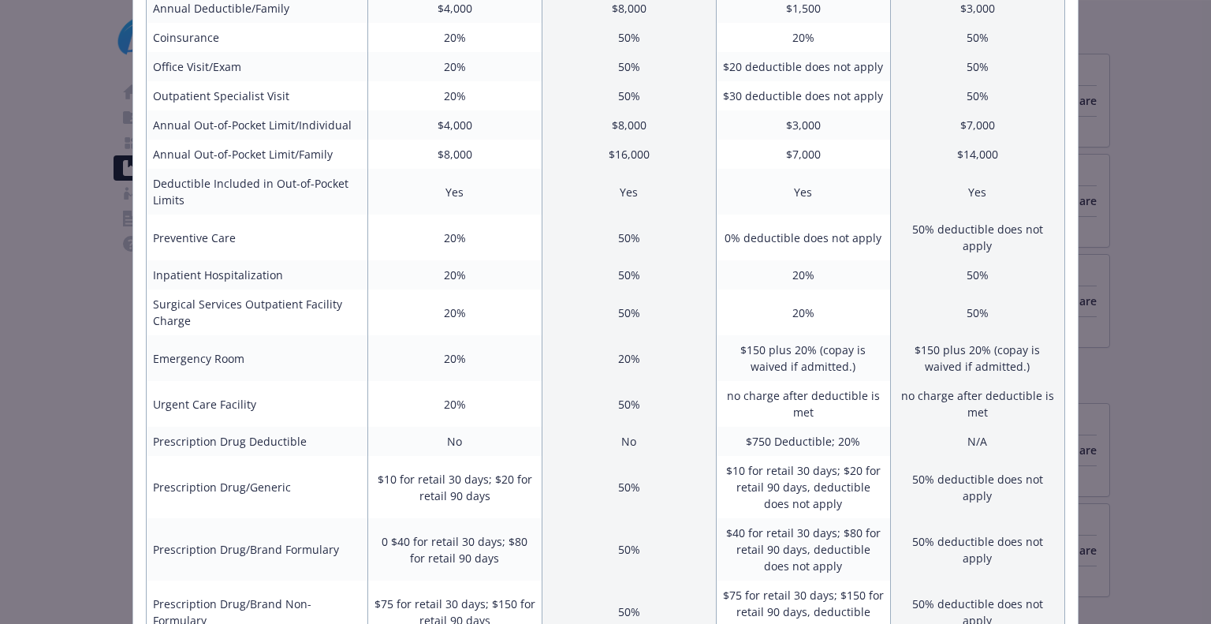
scroll to position [336, 0]
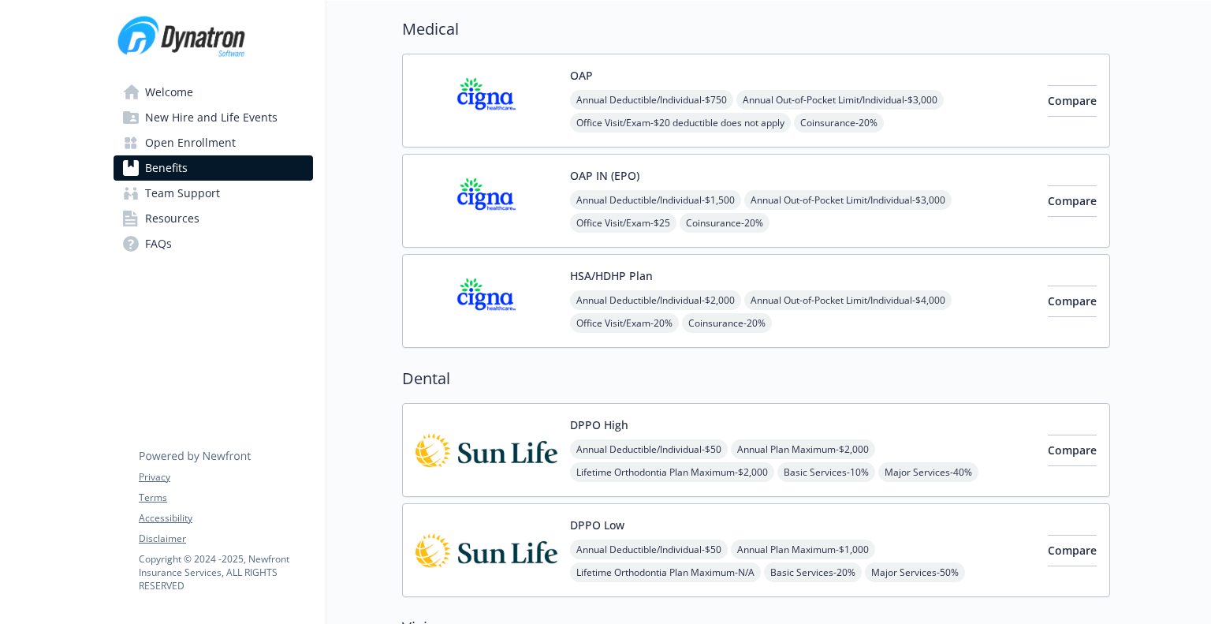
click at [542, 275] on img at bounding box center [487, 300] width 142 height 67
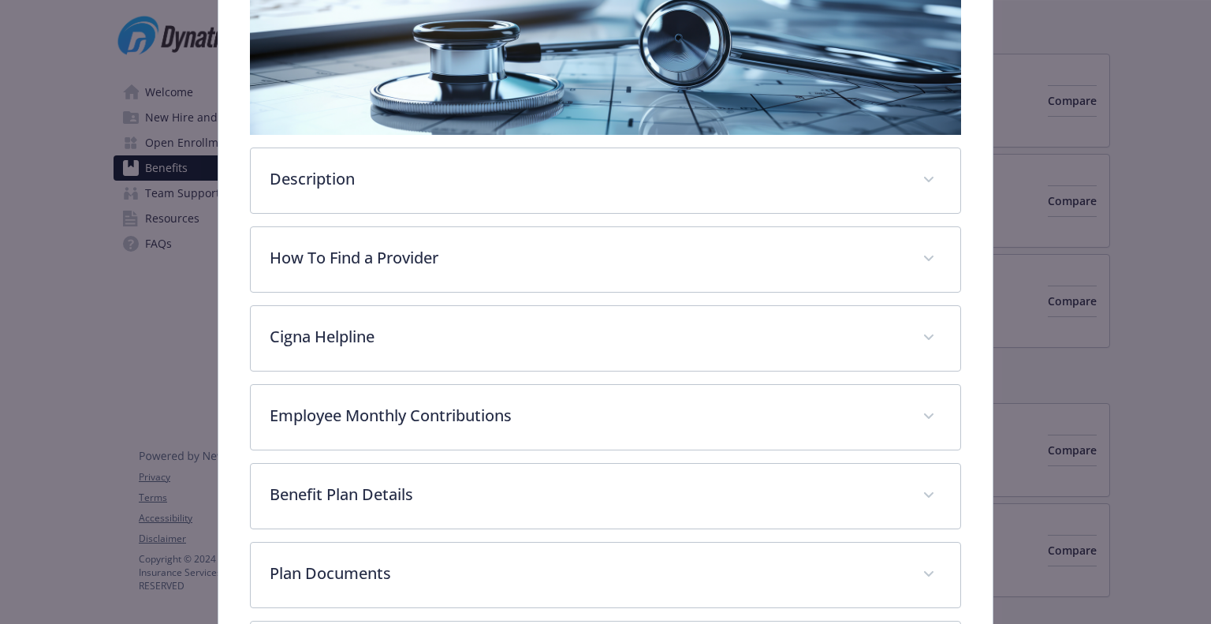
scroll to position [281, 0]
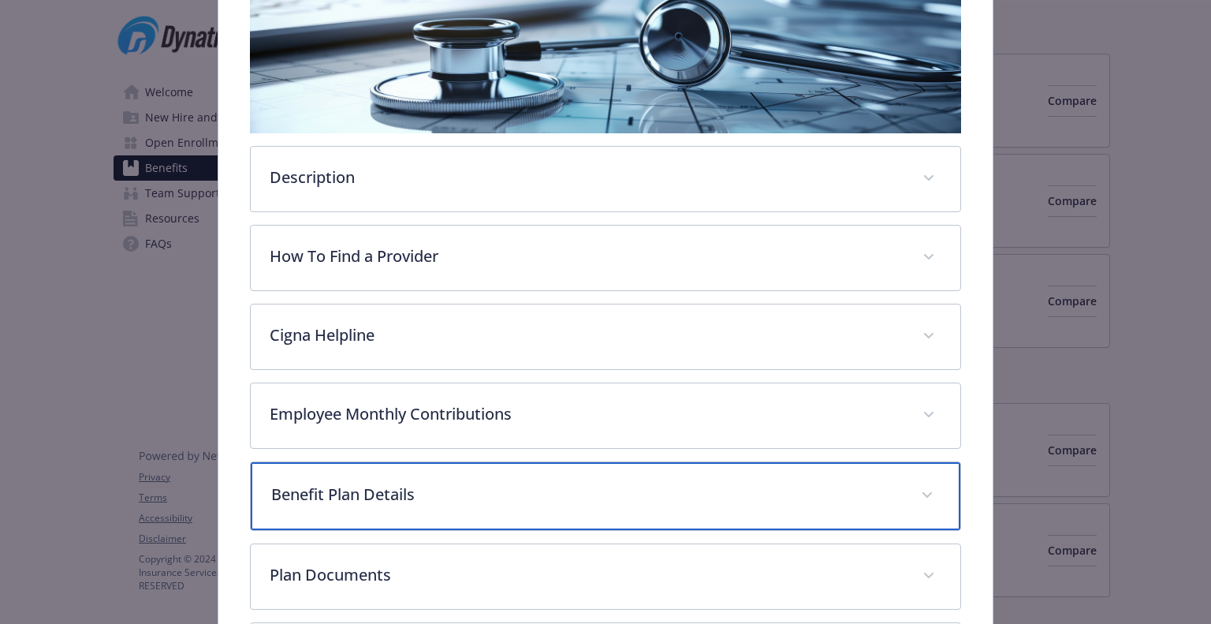
click at [505, 521] on div "Benefit Plan Details" at bounding box center [605, 496] width 709 height 68
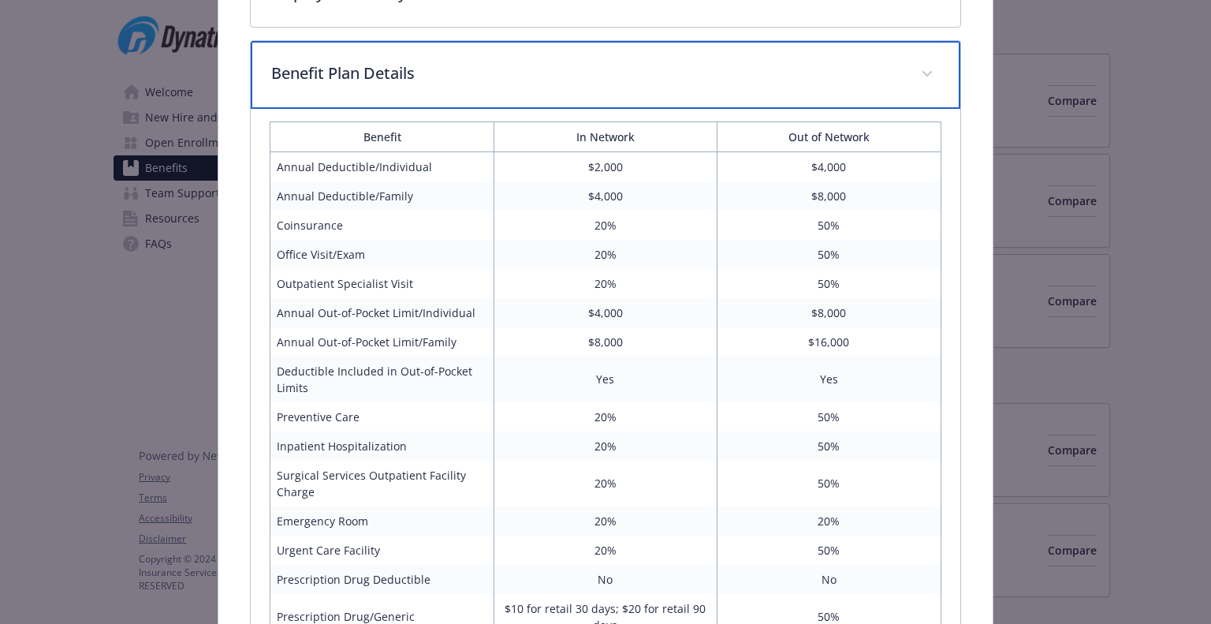
scroll to position [703, 0]
click at [617, 83] on div "Benefit Plan Details" at bounding box center [605, 73] width 709 height 68
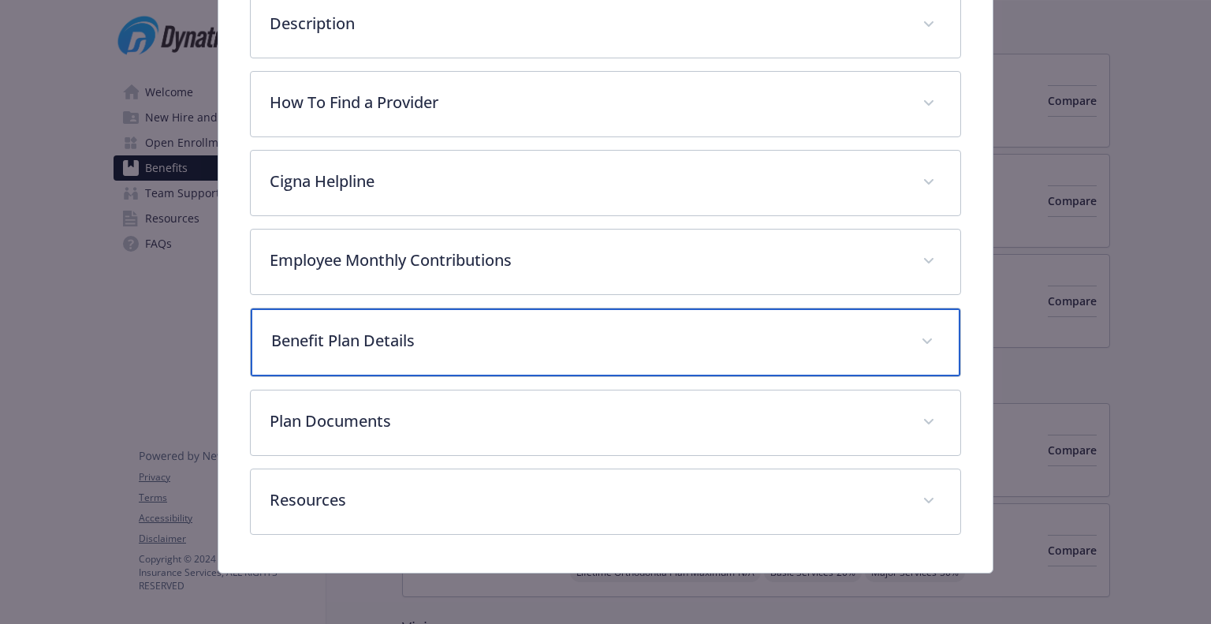
scroll to position [429, 0]
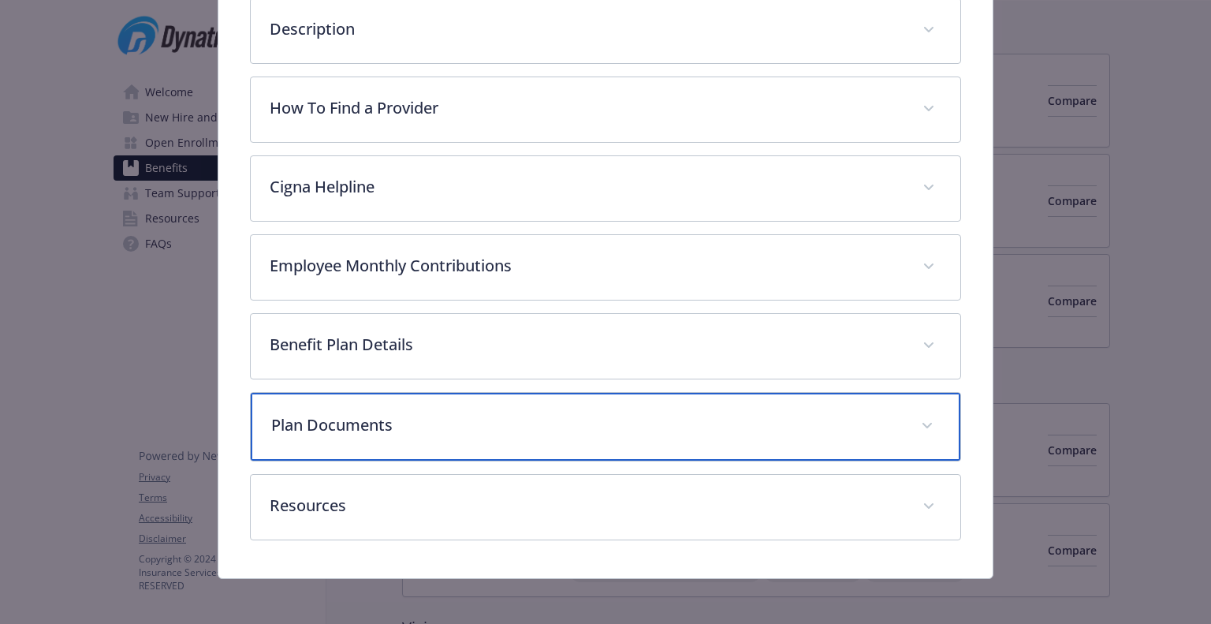
click at [552, 422] on p "Plan Documents" at bounding box center [586, 425] width 630 height 24
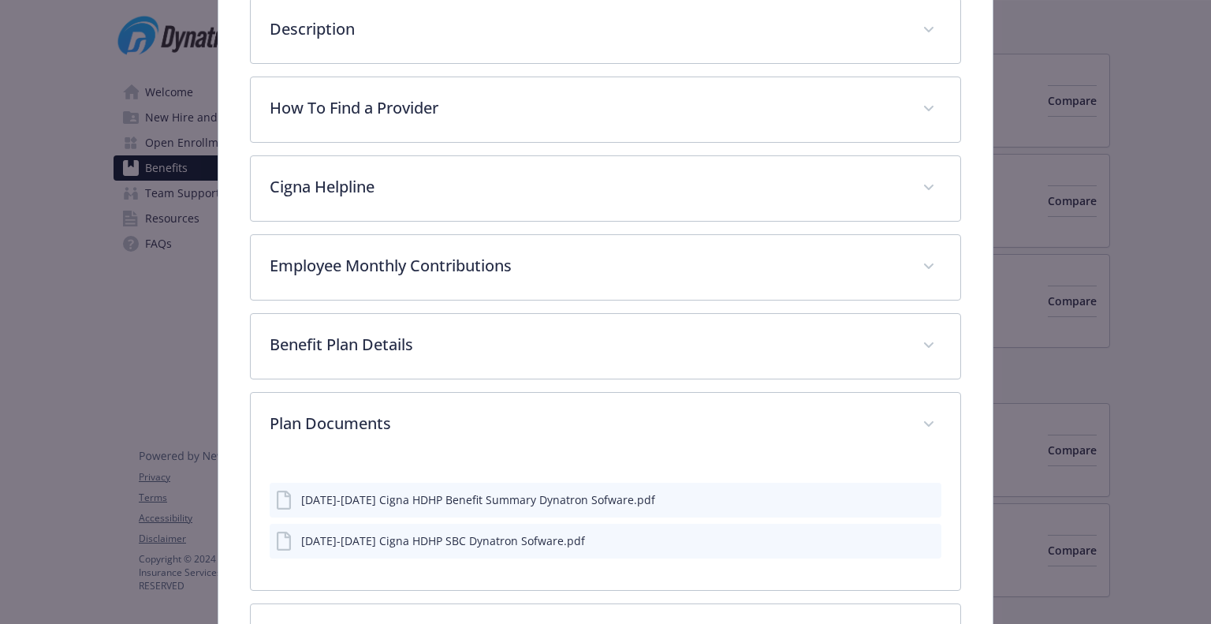
click at [919, 501] on button "details for plan Medical - HSA/HDHP Plan - HDHP PPO" at bounding box center [926, 499] width 17 height 17
click at [919, 494] on icon "preview file" at bounding box center [926, 498] width 14 height 11
